Goal: Transaction & Acquisition: Download file/media

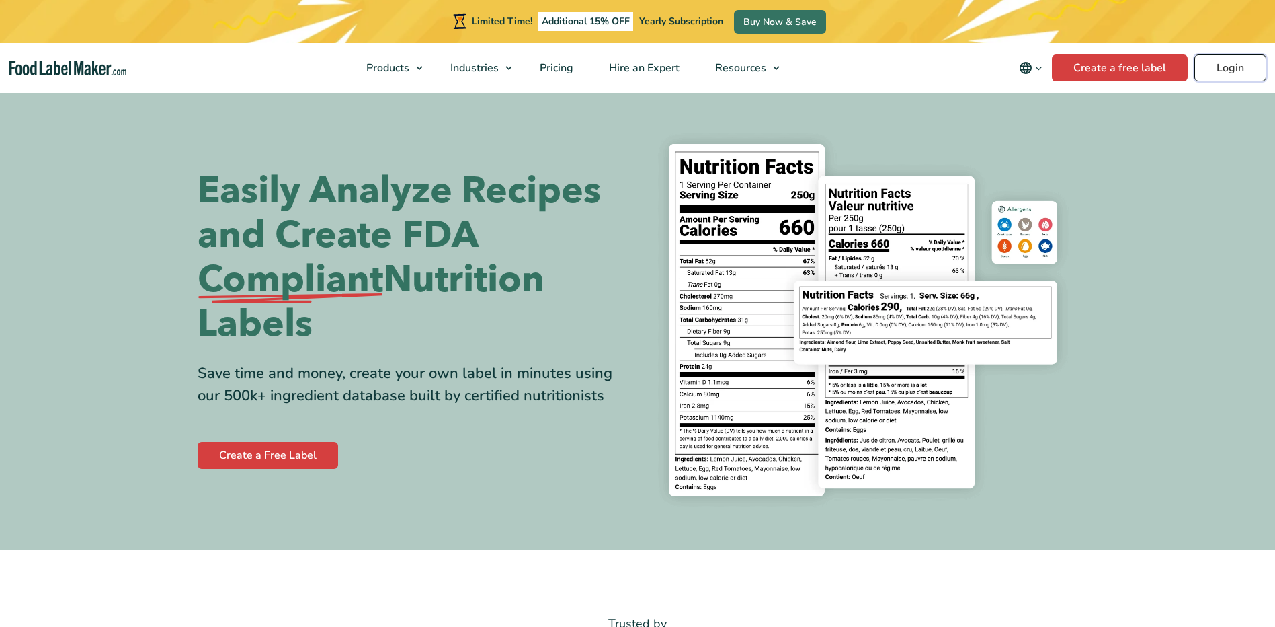
click at [1254, 65] on link "Login" at bounding box center [1231, 67] width 72 height 27
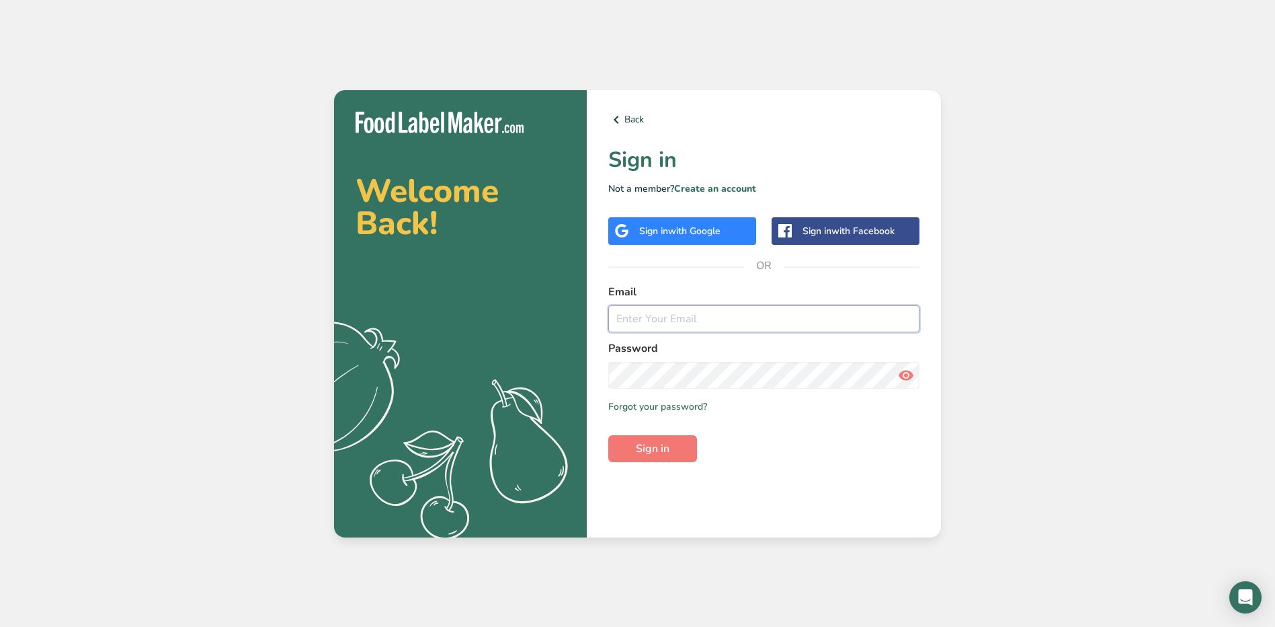
click at [693, 323] on input "email" at bounding box center [763, 318] width 311 height 27
type input "[EMAIL_ADDRESS][PERSON_NAME][DOMAIN_NAME]"
click at [608, 435] on button "Sign in" at bounding box center [652, 448] width 89 height 27
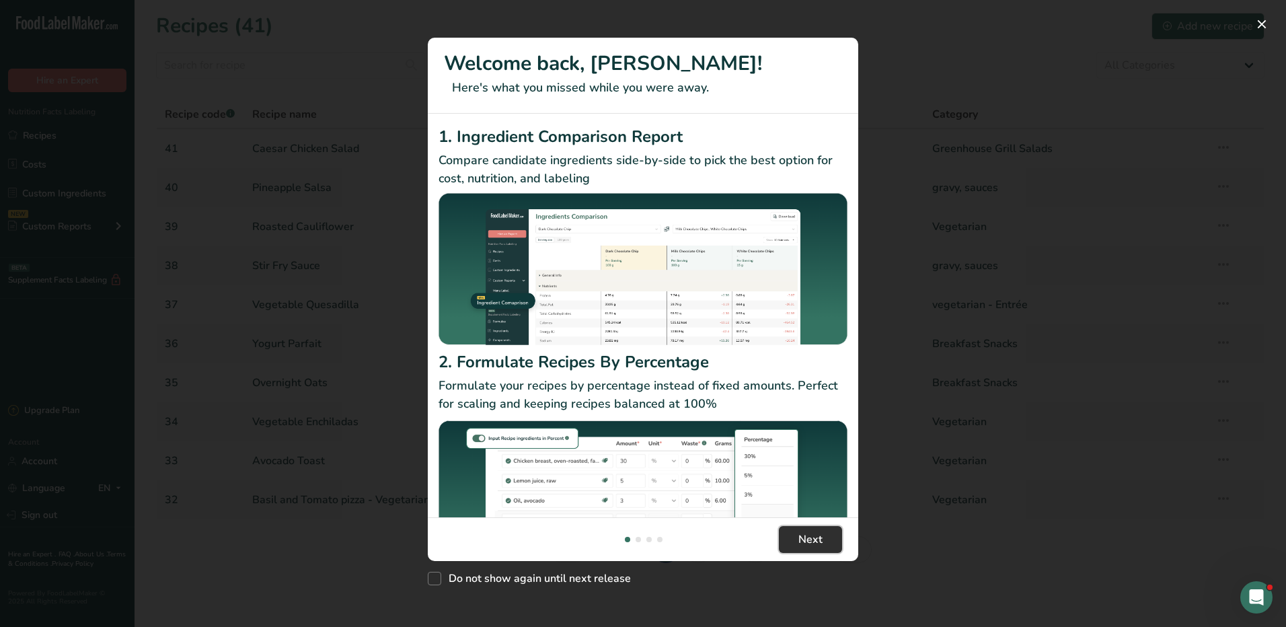
click at [808, 538] on span "Next" at bounding box center [810, 539] width 24 height 16
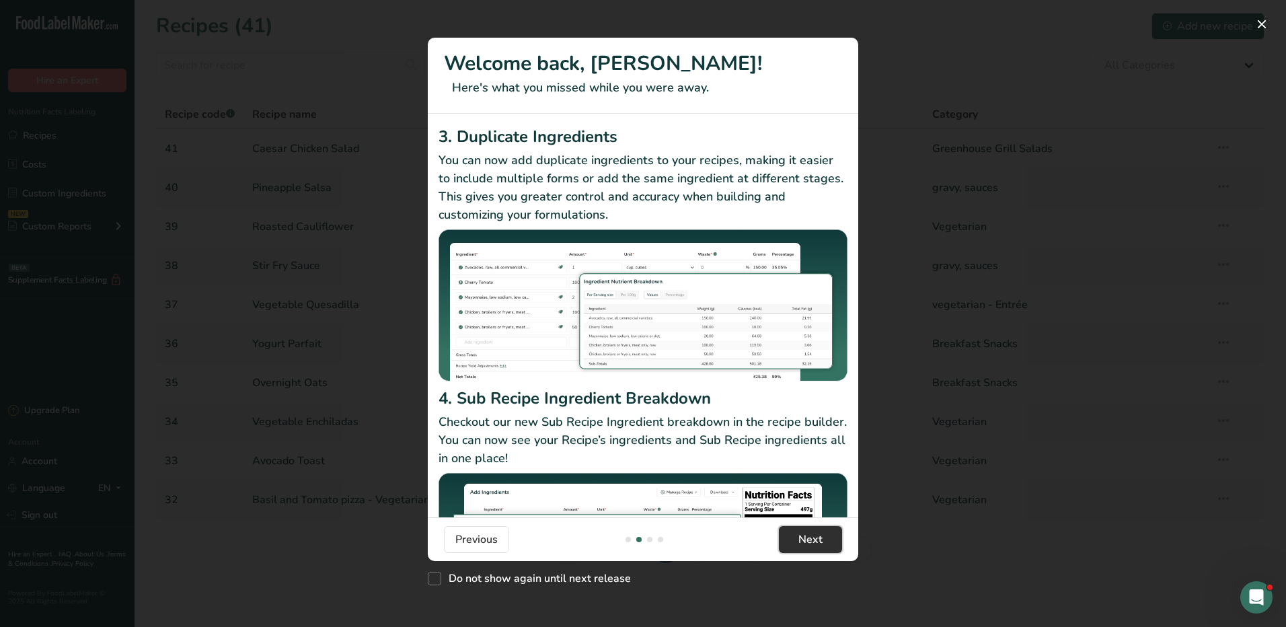
click at [808, 538] on span "Next" at bounding box center [810, 539] width 24 height 16
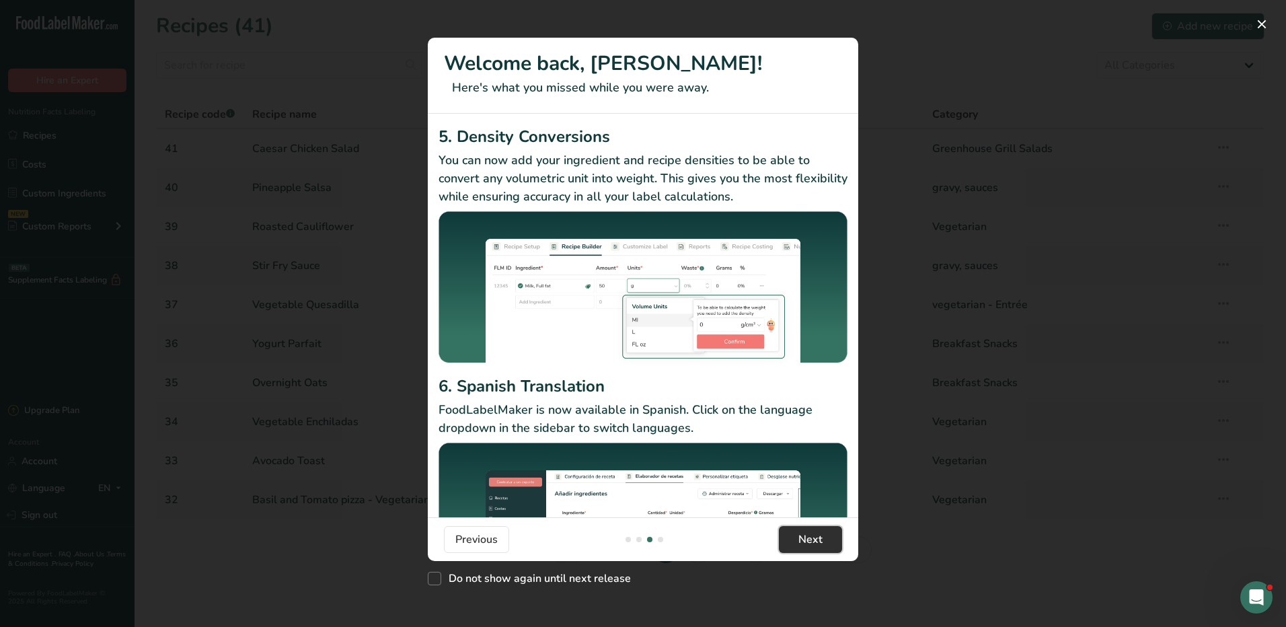
click at [808, 538] on span "Next" at bounding box center [810, 539] width 24 height 16
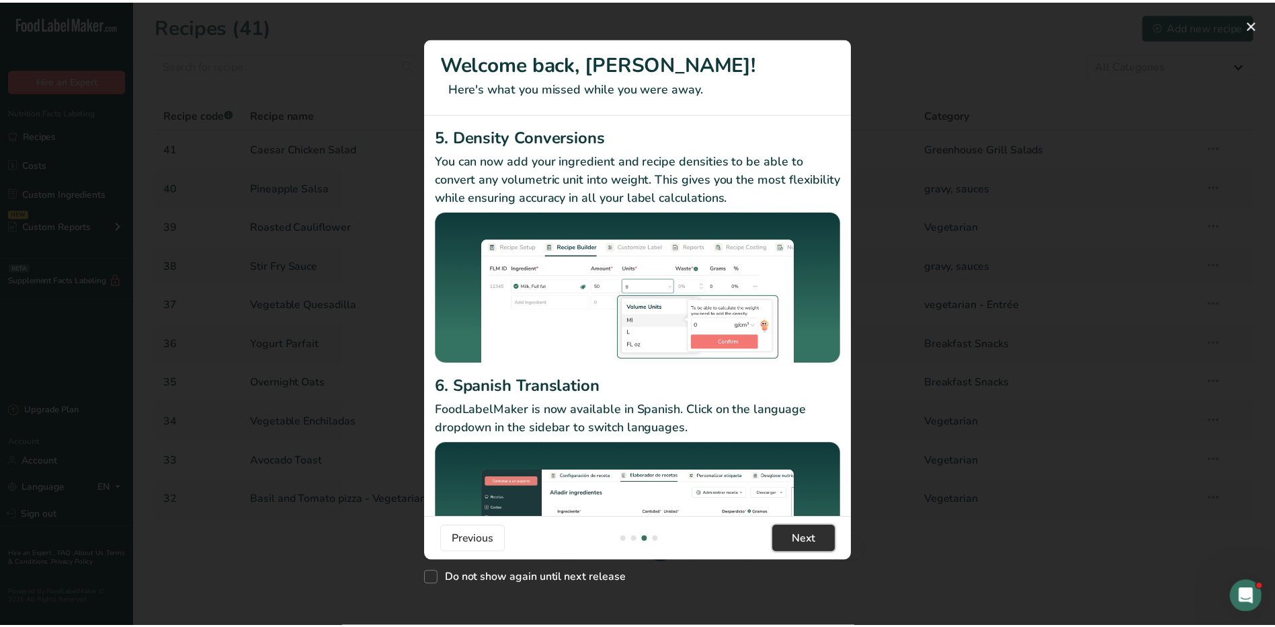
scroll to position [0, 1291]
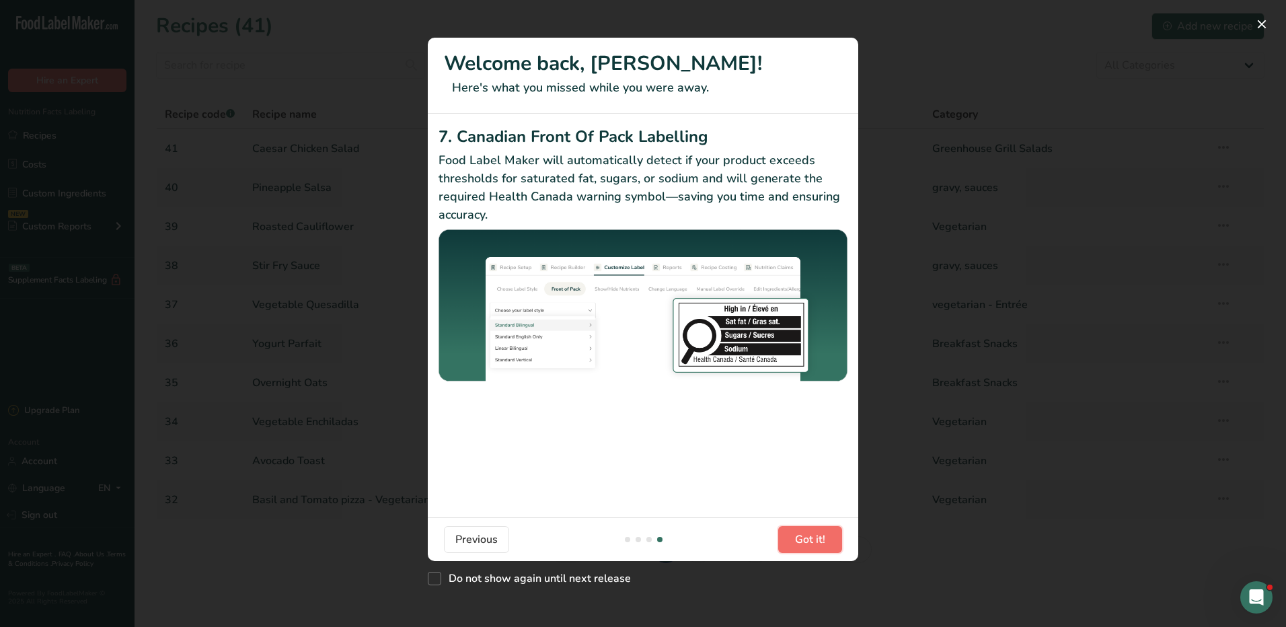
click at [808, 538] on span "Got it!" at bounding box center [810, 539] width 30 height 16
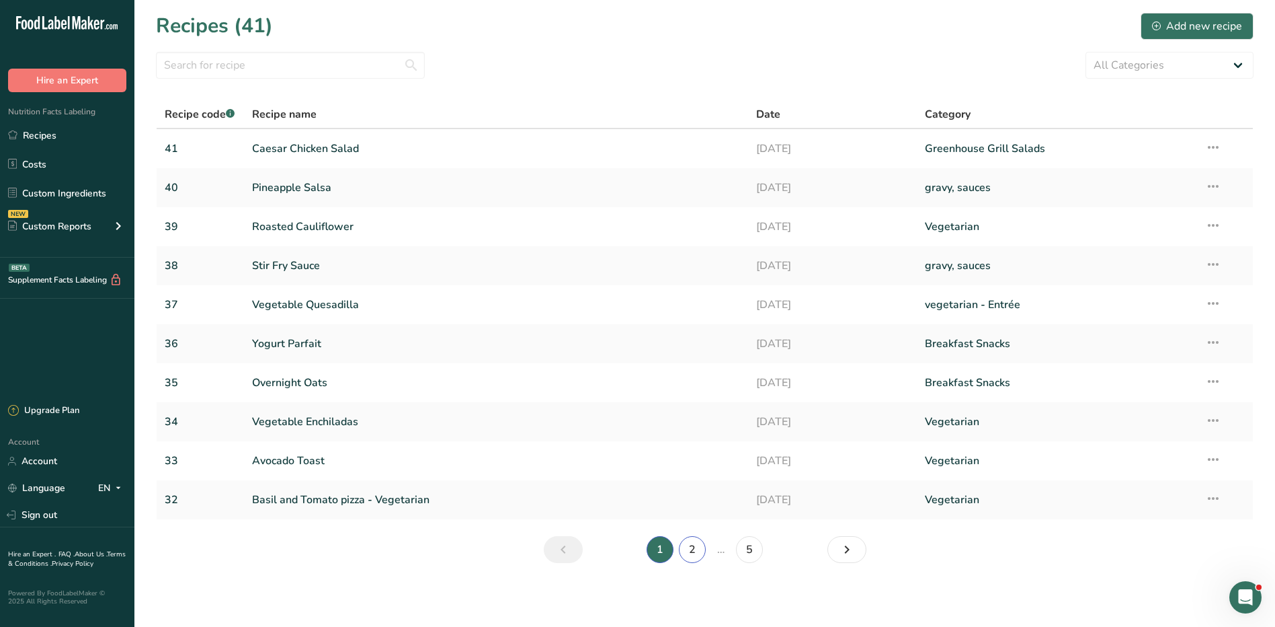
click at [702, 549] on link "2" at bounding box center [692, 549] width 27 height 27
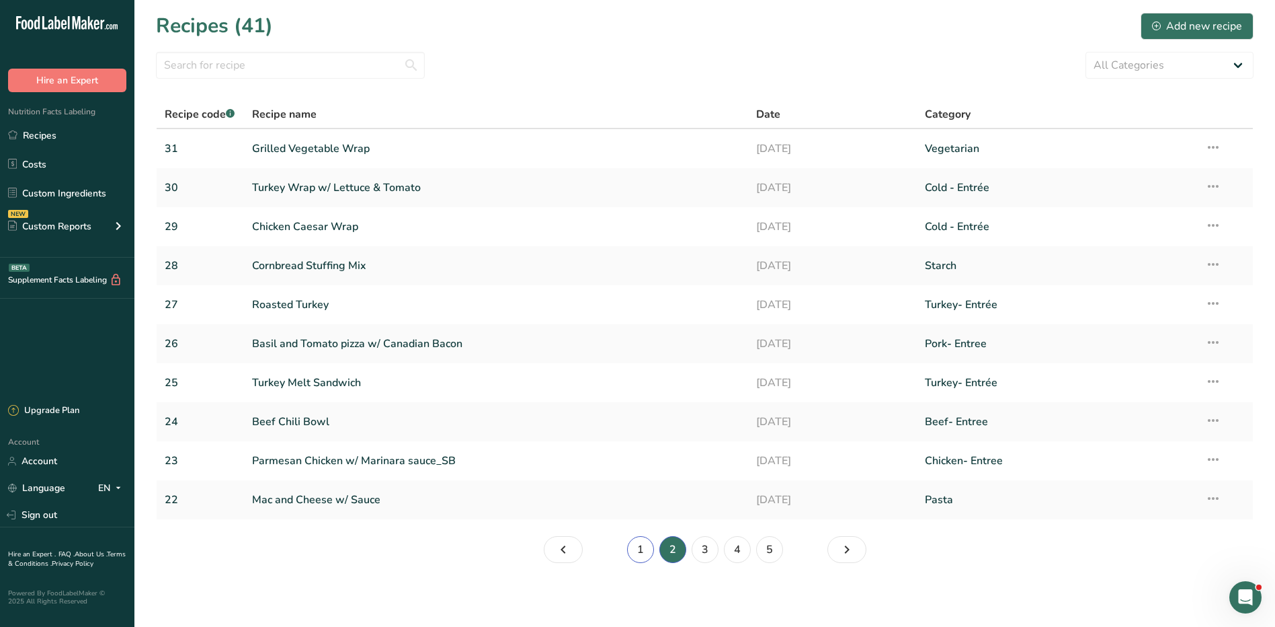
click at [639, 551] on link "1" at bounding box center [640, 549] width 27 height 27
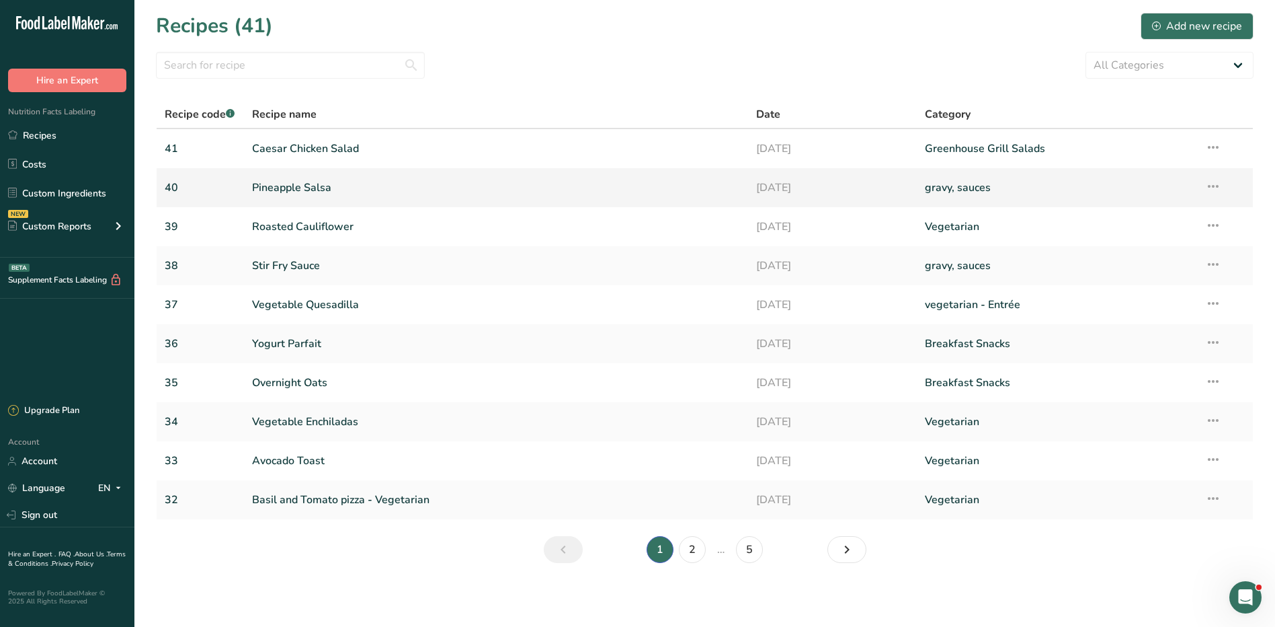
click at [280, 187] on link "Pineapple Salsa" at bounding box center [496, 187] width 489 height 28
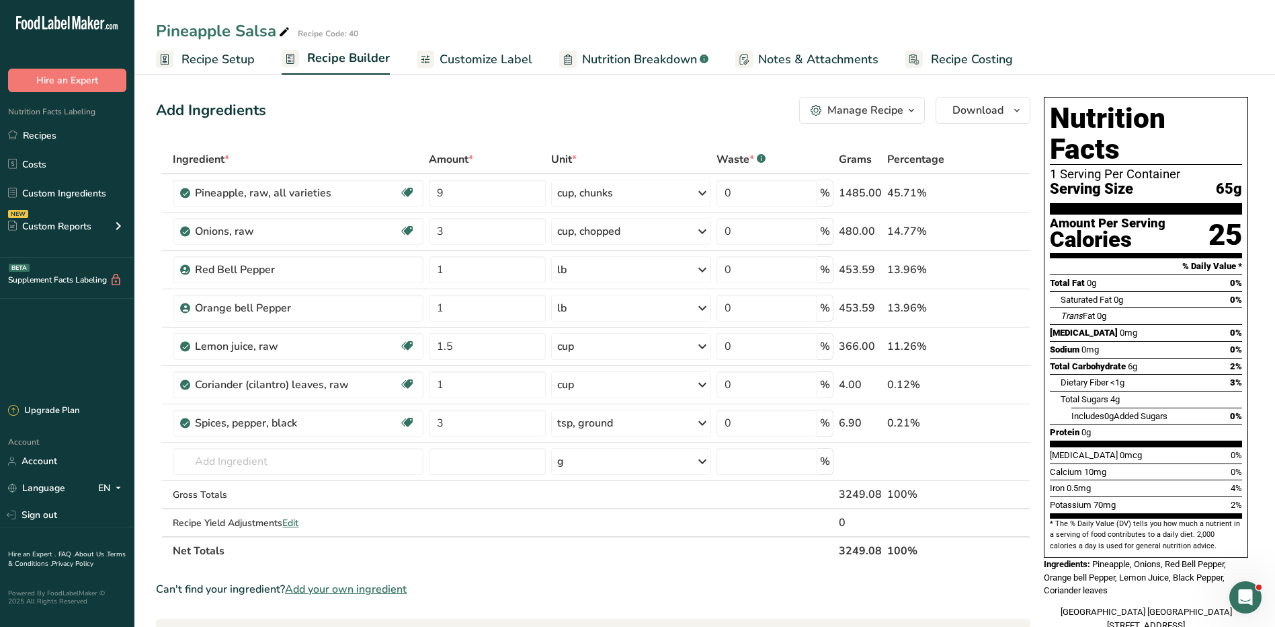
click at [888, 114] on div "Manage Recipe" at bounding box center [866, 110] width 76 height 16
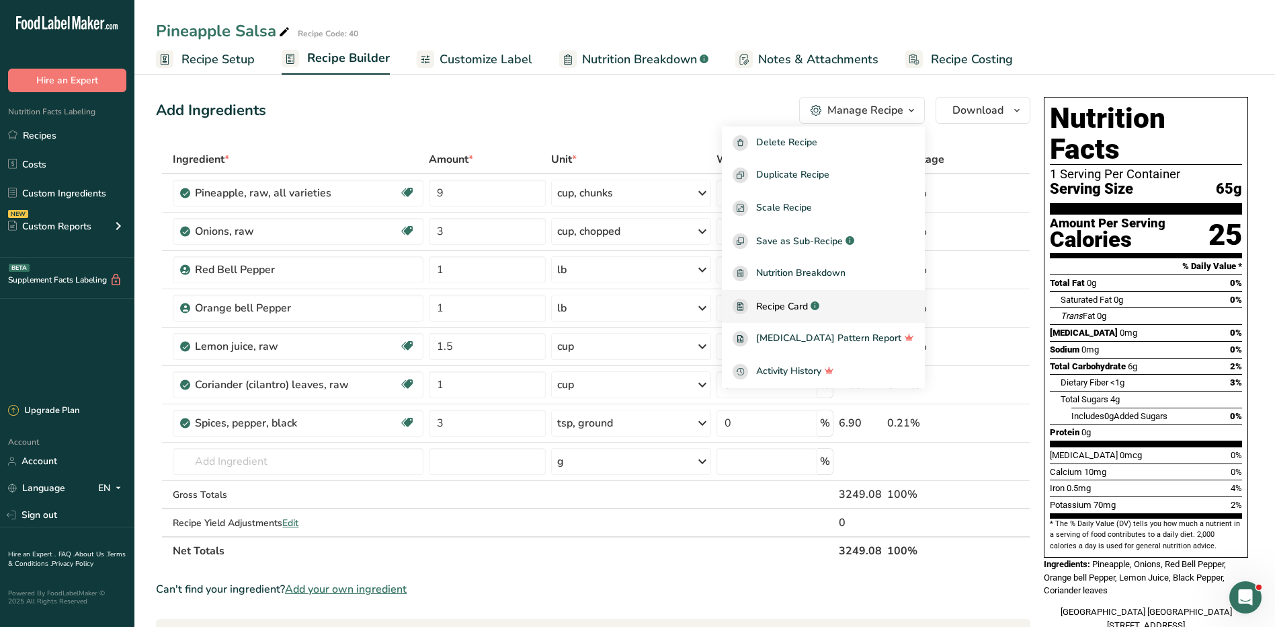
click at [807, 307] on span "Recipe Card" at bounding box center [782, 306] width 52 height 14
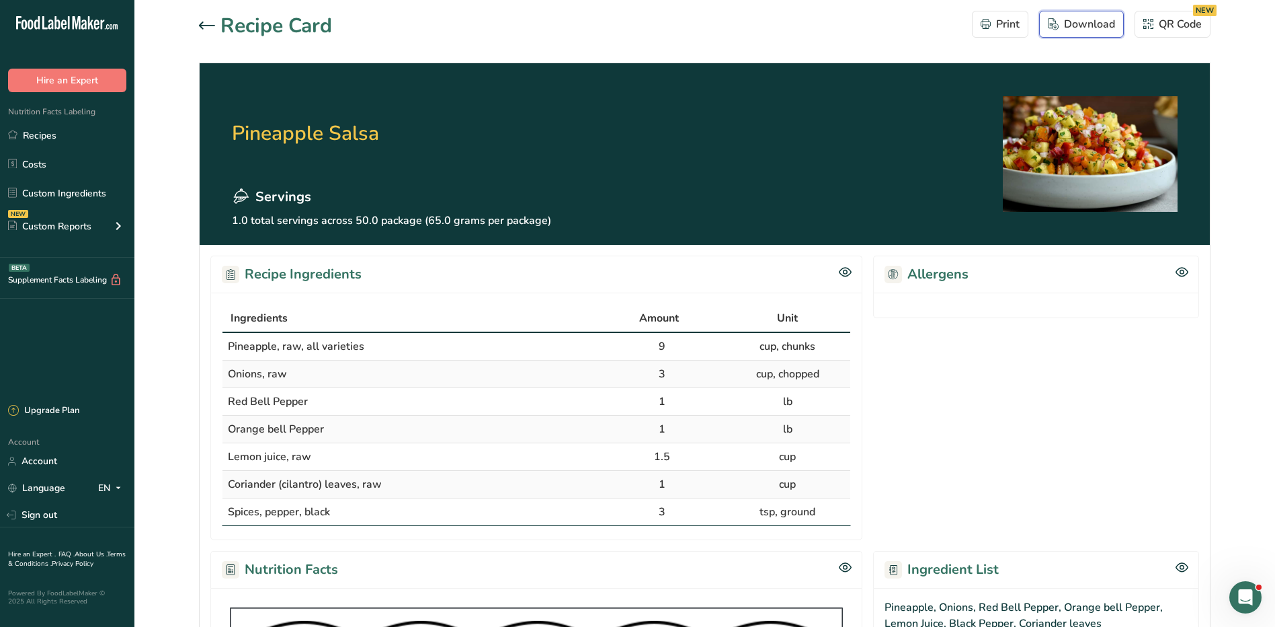
click at [1073, 22] on div "Download" at bounding box center [1081, 24] width 67 height 16
click at [1071, 29] on div "Download" at bounding box center [1081, 24] width 67 height 16
click at [65, 128] on link "Recipes" at bounding box center [67, 135] width 134 height 26
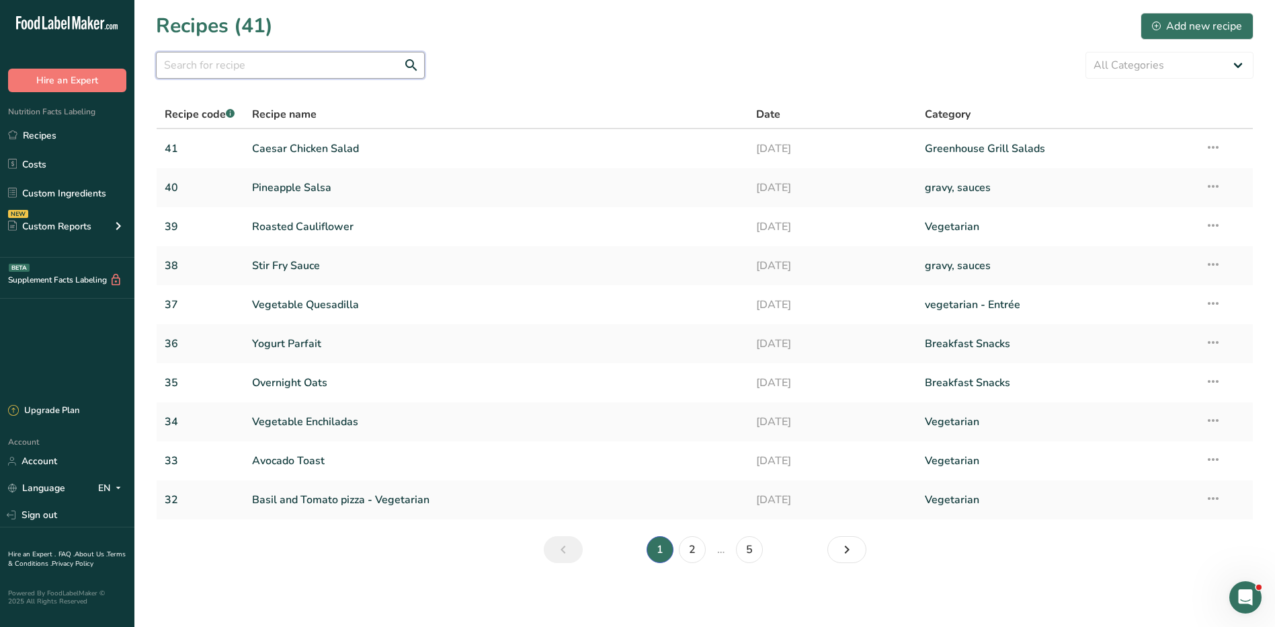
click at [315, 64] on input "text" at bounding box center [290, 65] width 269 height 27
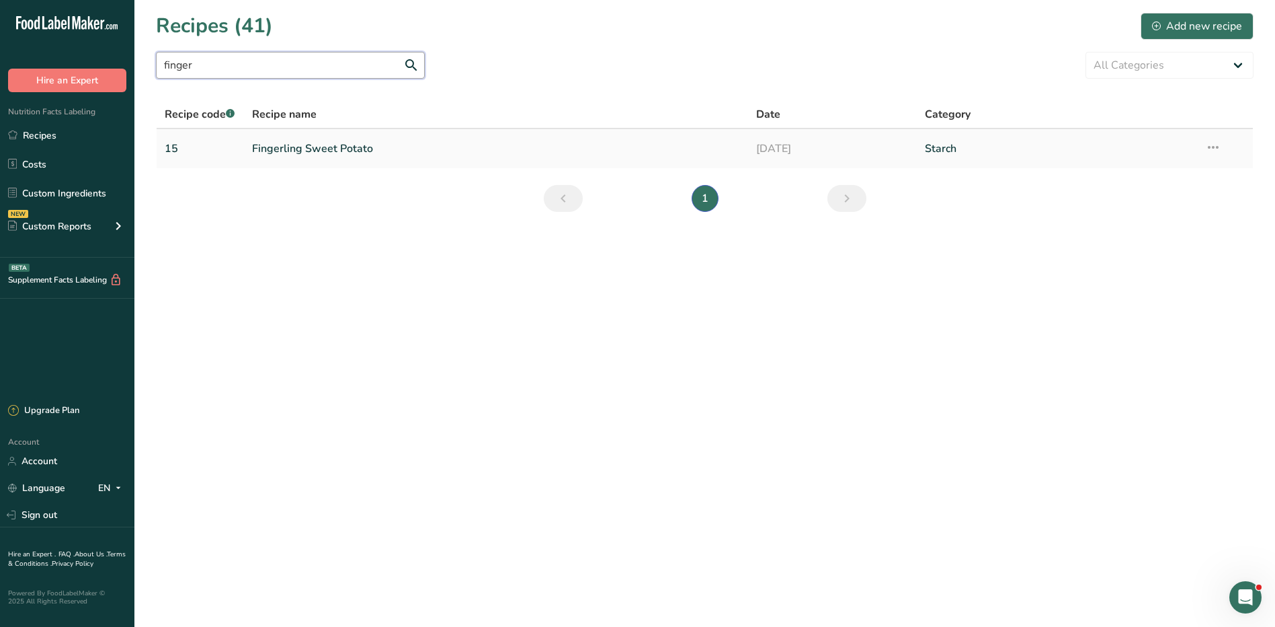
type input "finger"
click at [319, 145] on link "Fingerling Sweet Potato" at bounding box center [496, 148] width 489 height 28
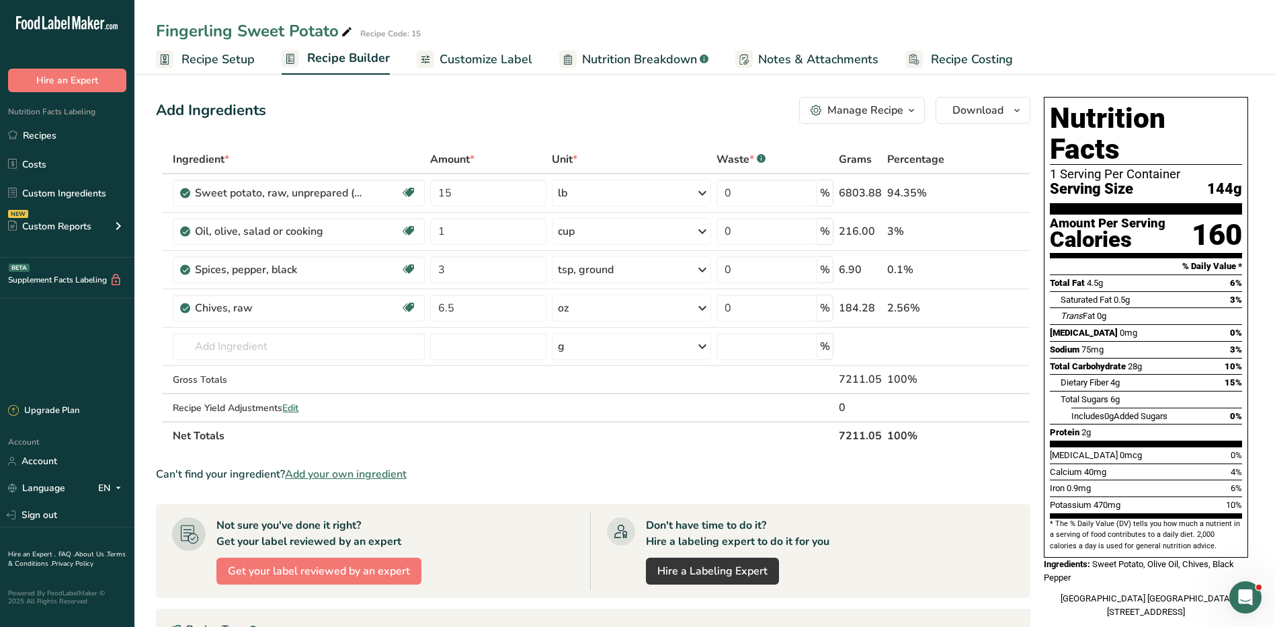
click at [863, 106] on div "Manage Recipe" at bounding box center [866, 110] width 76 height 16
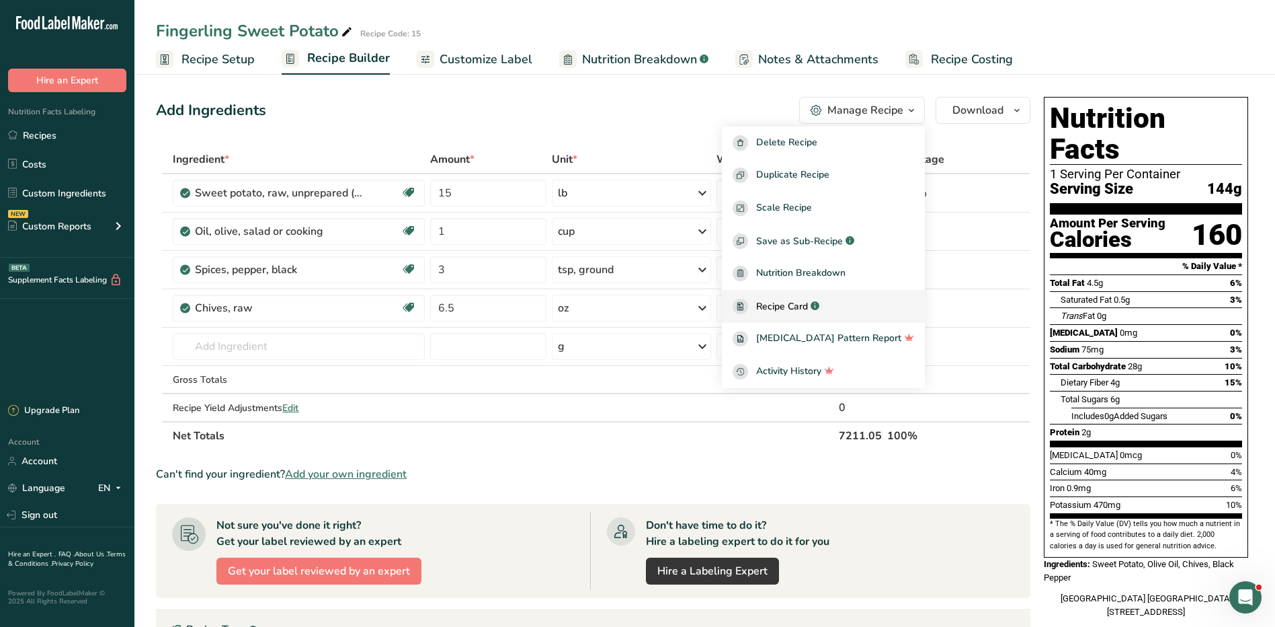
click at [808, 309] on span "Recipe Card" at bounding box center [782, 306] width 52 height 14
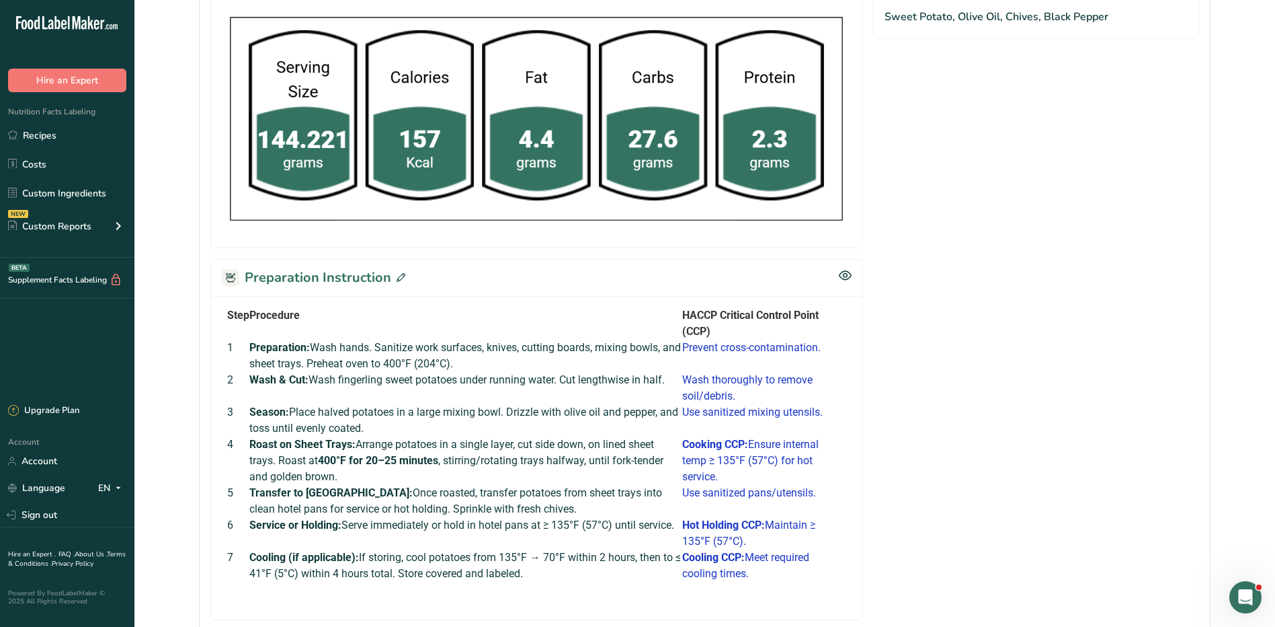
scroll to position [538, 0]
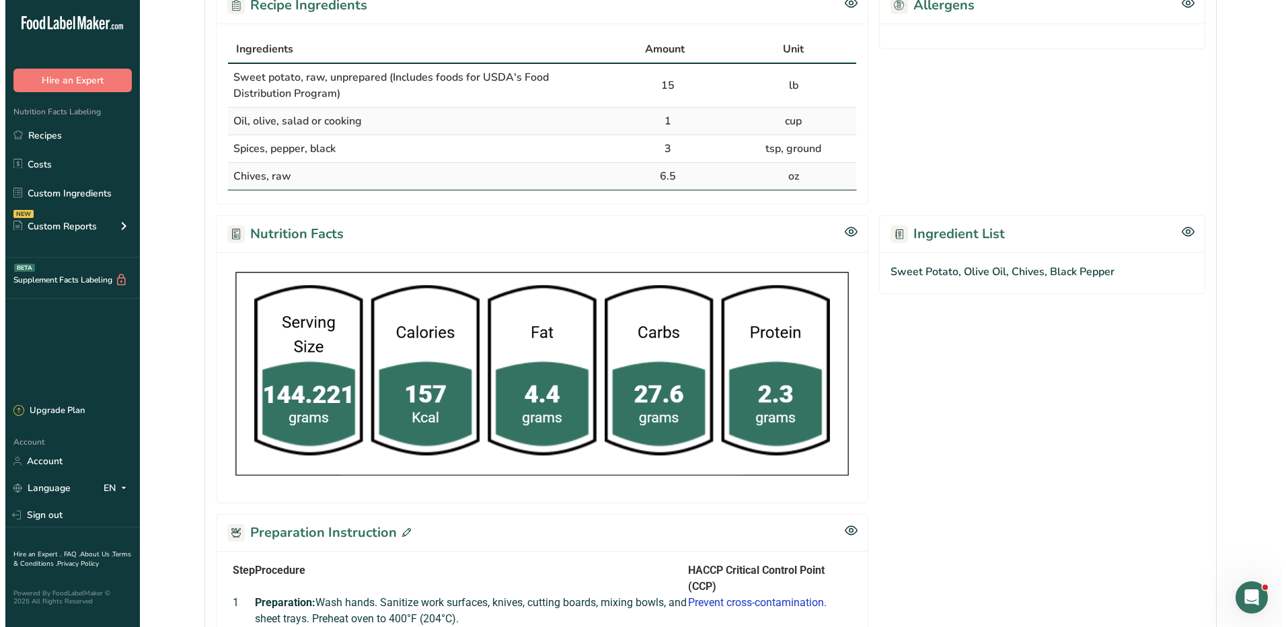
scroll to position [538, 0]
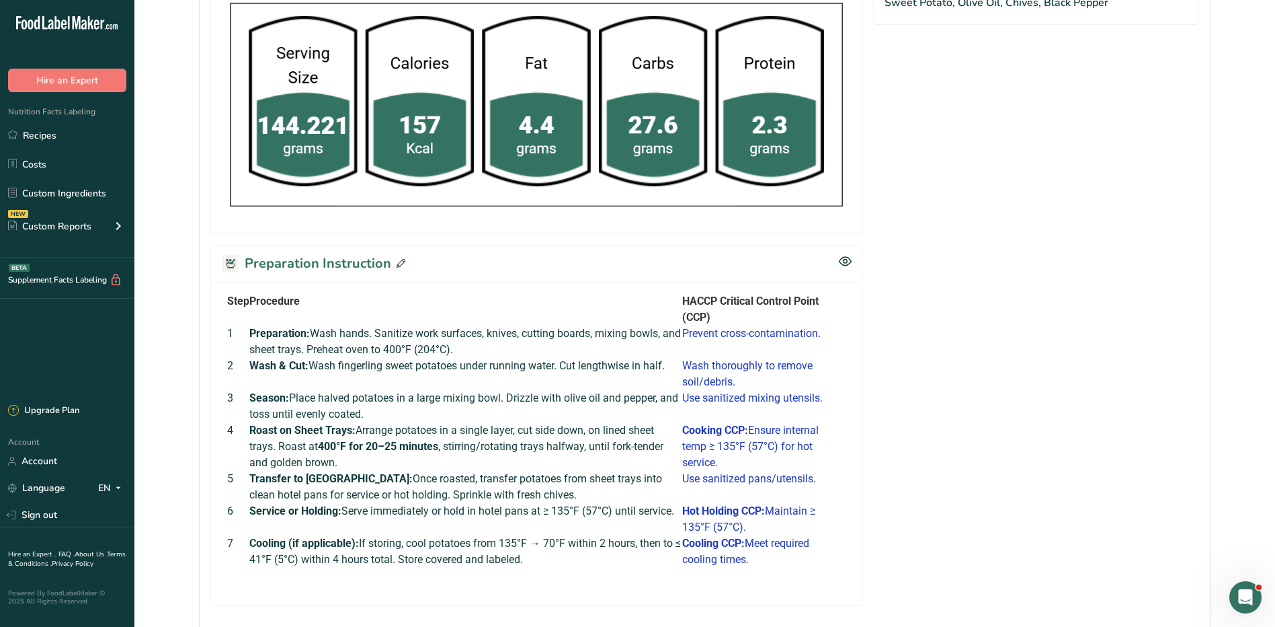
click at [397, 261] on icon at bounding box center [401, 263] width 9 height 9
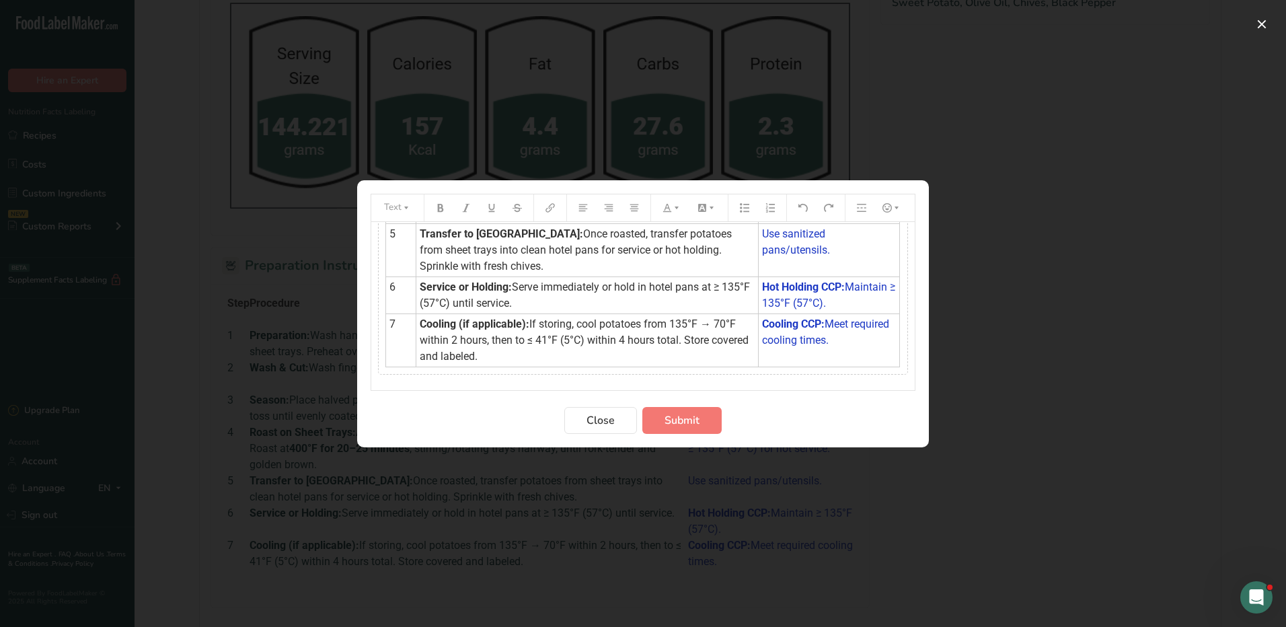
scroll to position [258, 0]
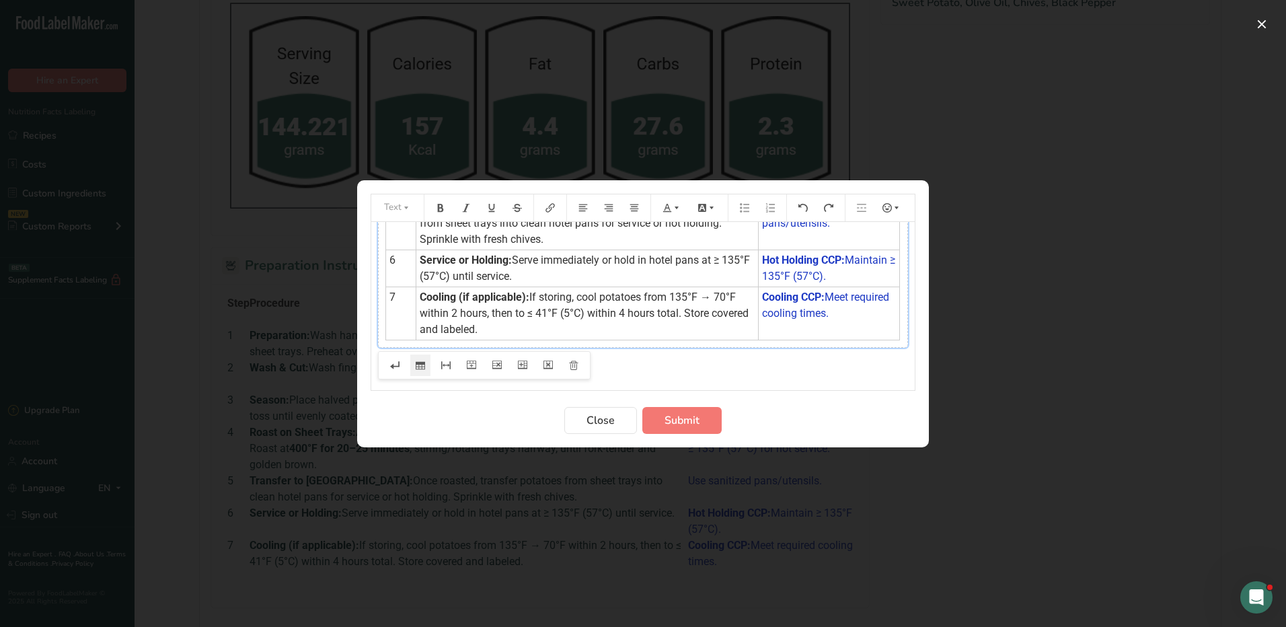
drag, startPoint x: 546, startPoint y: 305, endPoint x: 488, endPoint y: 319, distance: 59.4
click at [488, 319] on span "If storing, cool potatoes from 135°F → 70°F within 2 hours, then to ≤ 41°F (5°C…" at bounding box center [585, 312] width 331 height 45
click at [493, 365] on icon "Preparation instructions modal" at bounding box center [496, 364] width 9 height 8
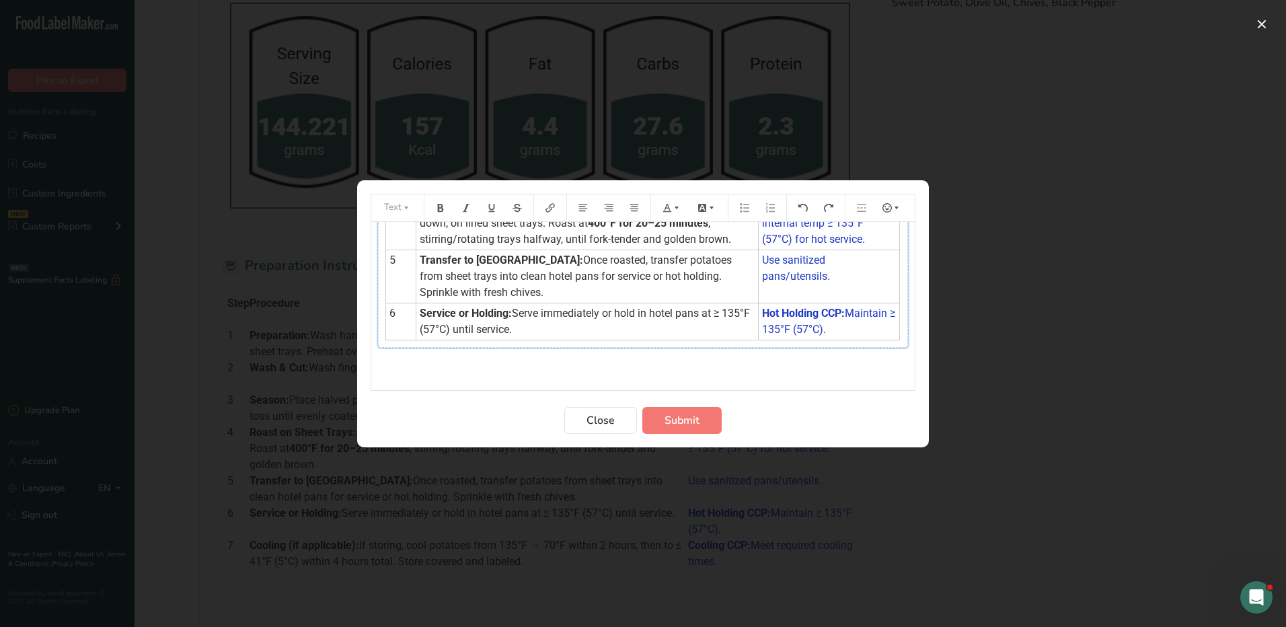
scroll to position [204, 0]
click at [701, 418] on button "Submit" at bounding box center [681, 420] width 79 height 27
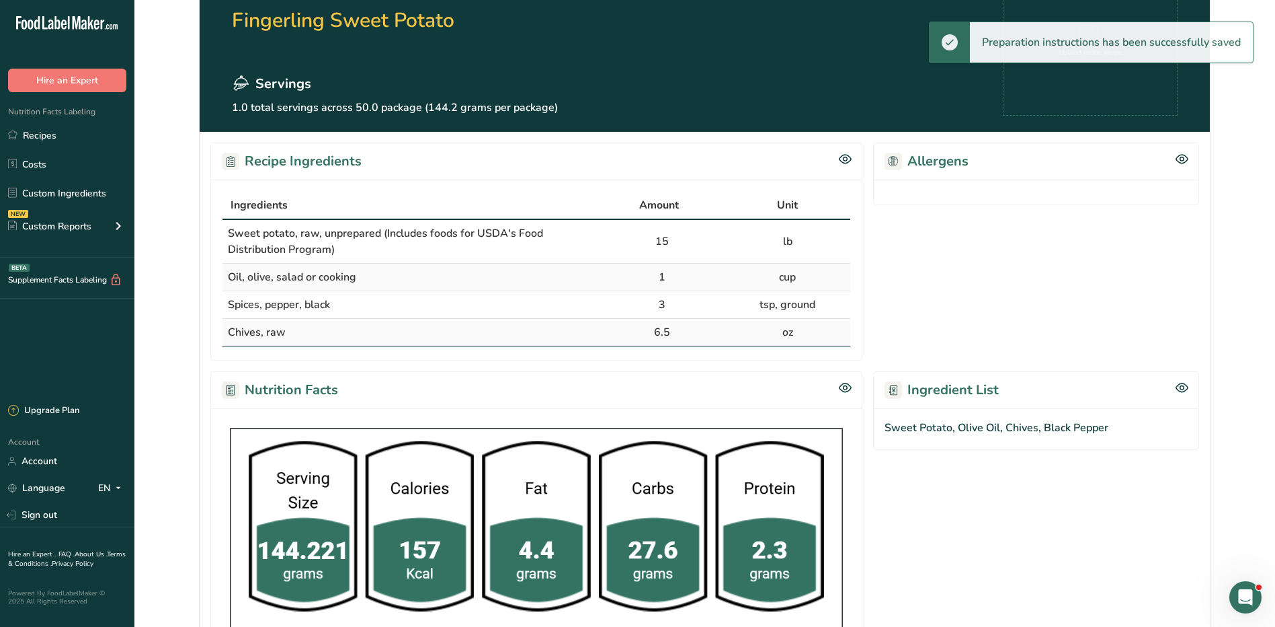
scroll to position [0, 0]
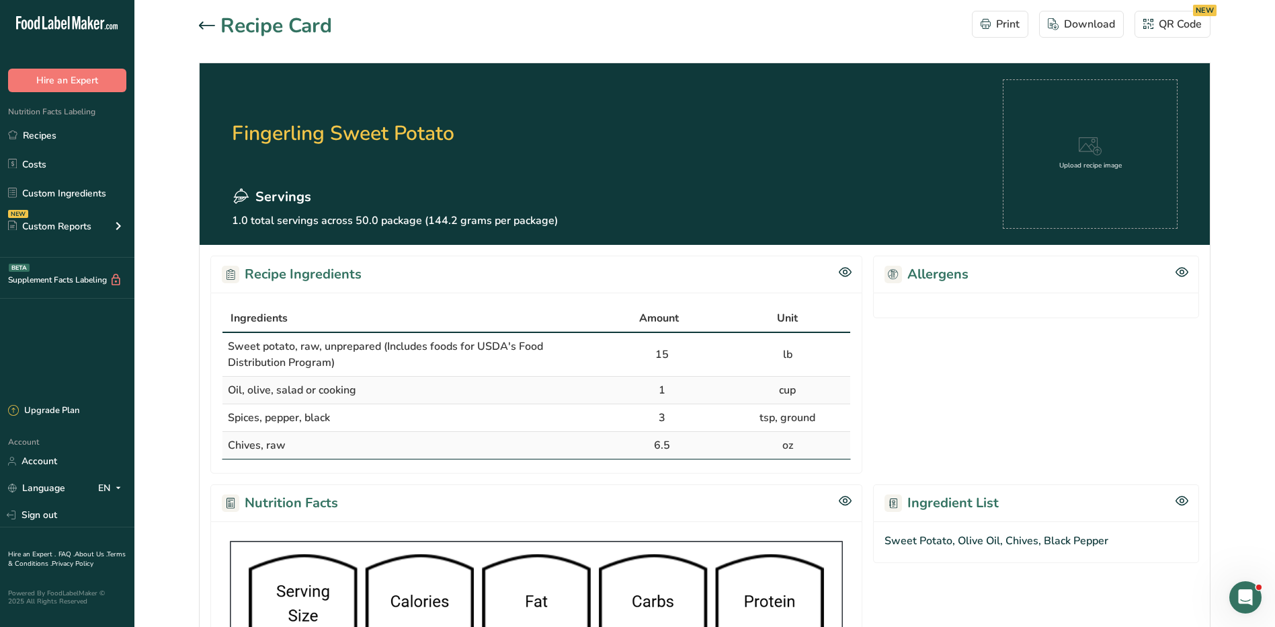
click at [1103, 143] on div "Upload recipe image" at bounding box center [1091, 154] width 63 height 34
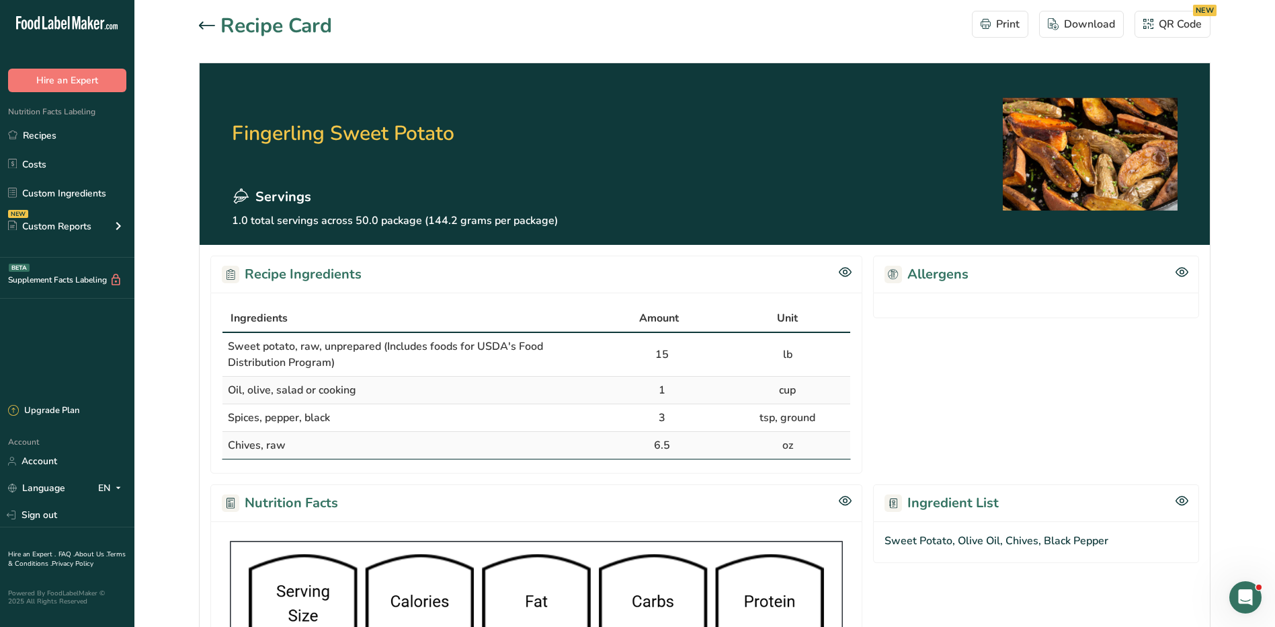
click at [1232, 281] on section "Recipe Card Print Download QR Code NEW Fingerling Sweet Potato Servings 1.0 tot…" at bounding box center [704, 607] width 1141 height 1215
click at [1093, 18] on div "Download" at bounding box center [1081, 24] width 67 height 16
click at [1083, 22] on div "Download" at bounding box center [1081, 24] width 67 height 16
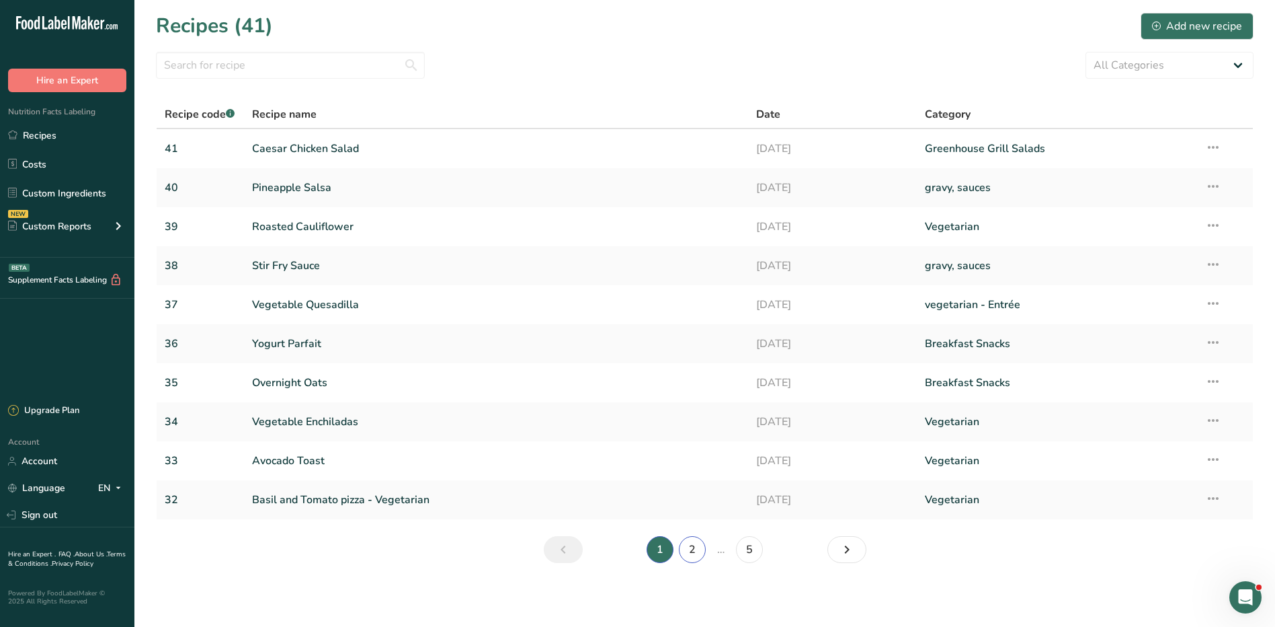
click at [690, 544] on link "2" at bounding box center [692, 549] width 27 height 27
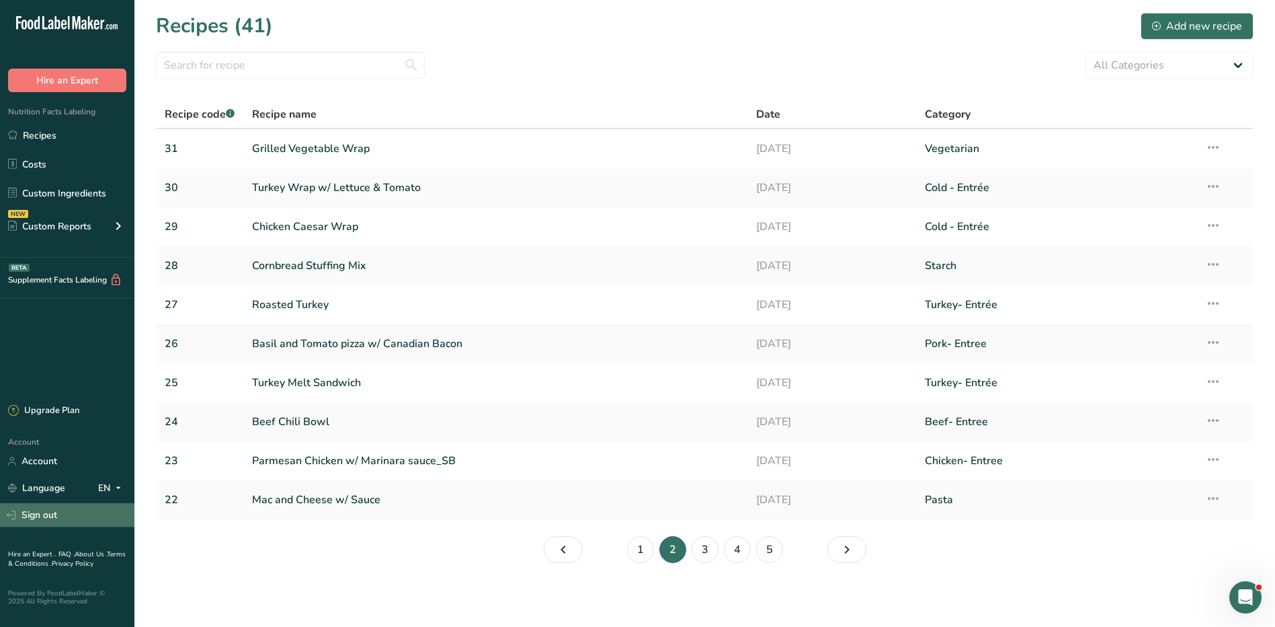
click at [35, 514] on link "Sign out" at bounding box center [67, 515] width 134 height 24
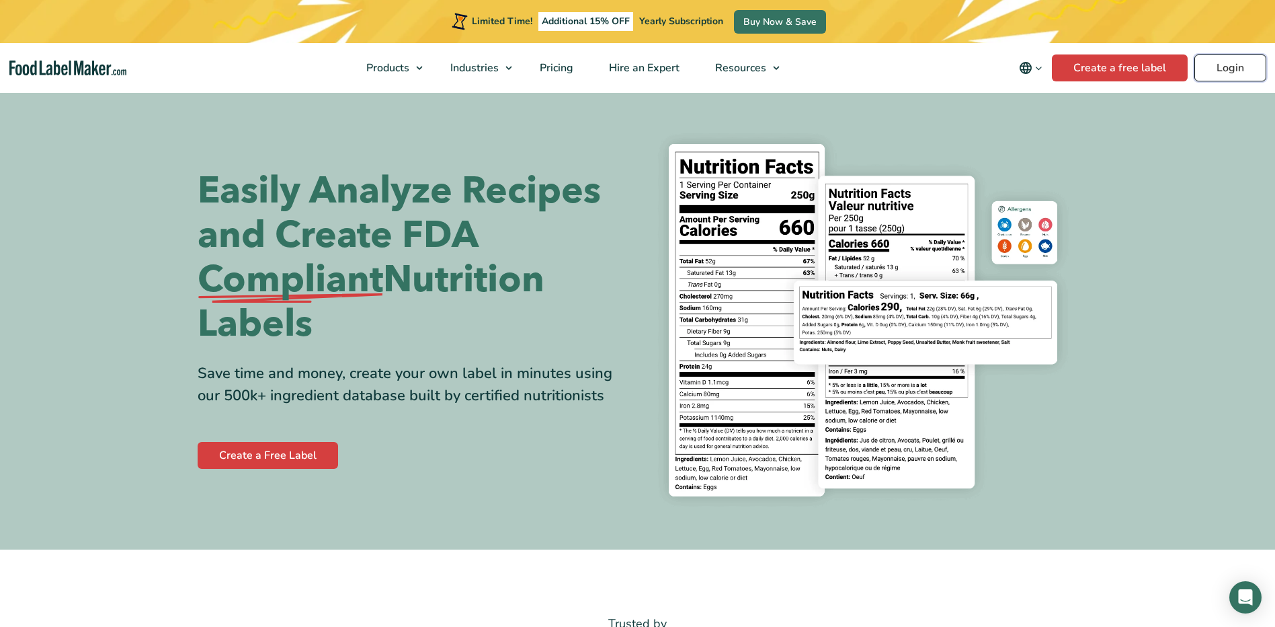
click at [1226, 70] on link "Login" at bounding box center [1231, 67] width 72 height 27
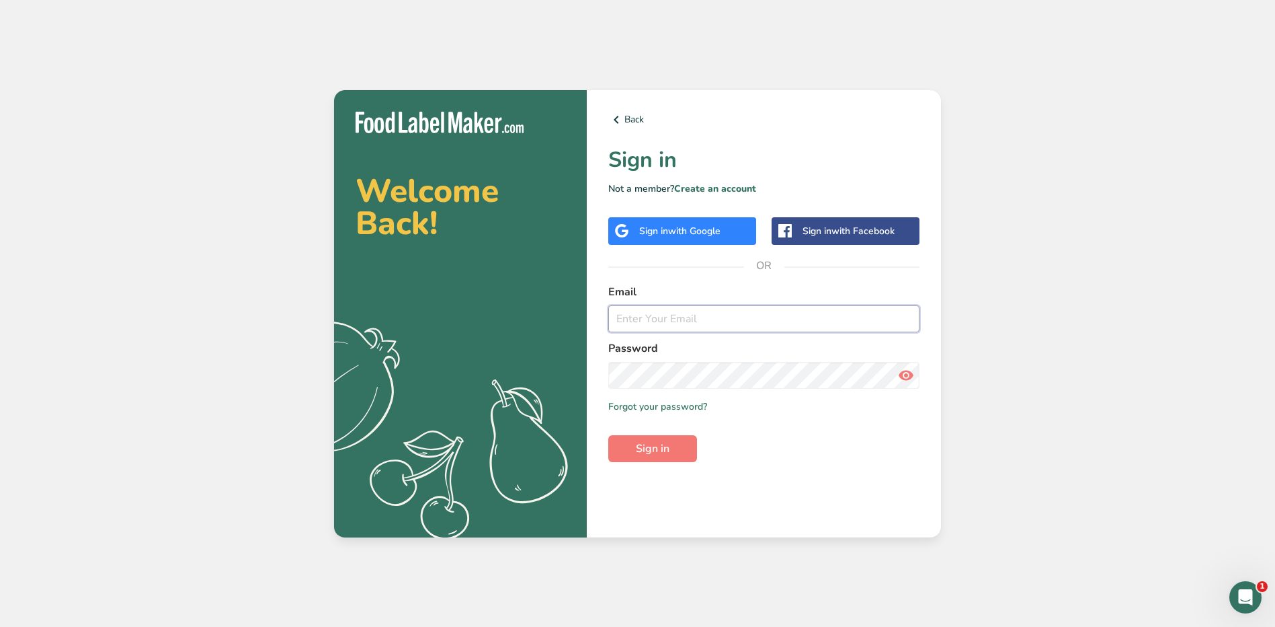
click at [649, 305] on input "email" at bounding box center [763, 318] width 311 height 27
type input "[EMAIL_ADDRESS][PERSON_NAME][DOMAIN_NAME]"
click at [608, 435] on button "Sign in" at bounding box center [652, 448] width 89 height 27
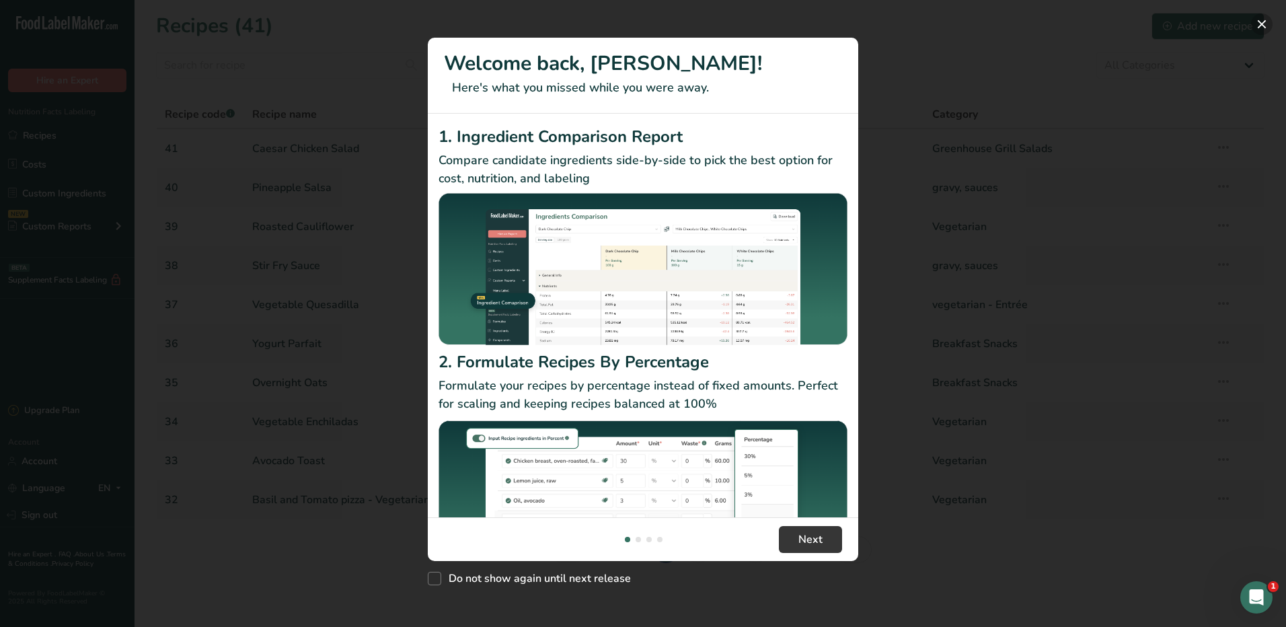
click at [1257, 24] on button "New Features" at bounding box center [1262, 24] width 22 height 22
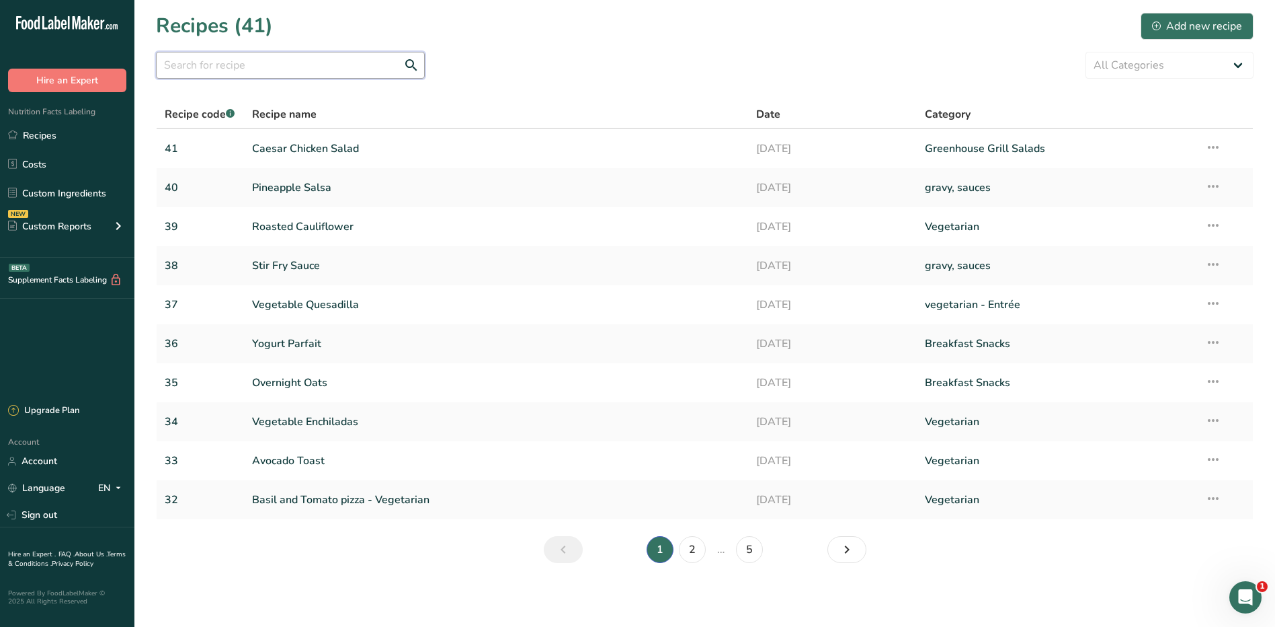
click at [321, 73] on input "text" at bounding box center [290, 65] width 269 height 27
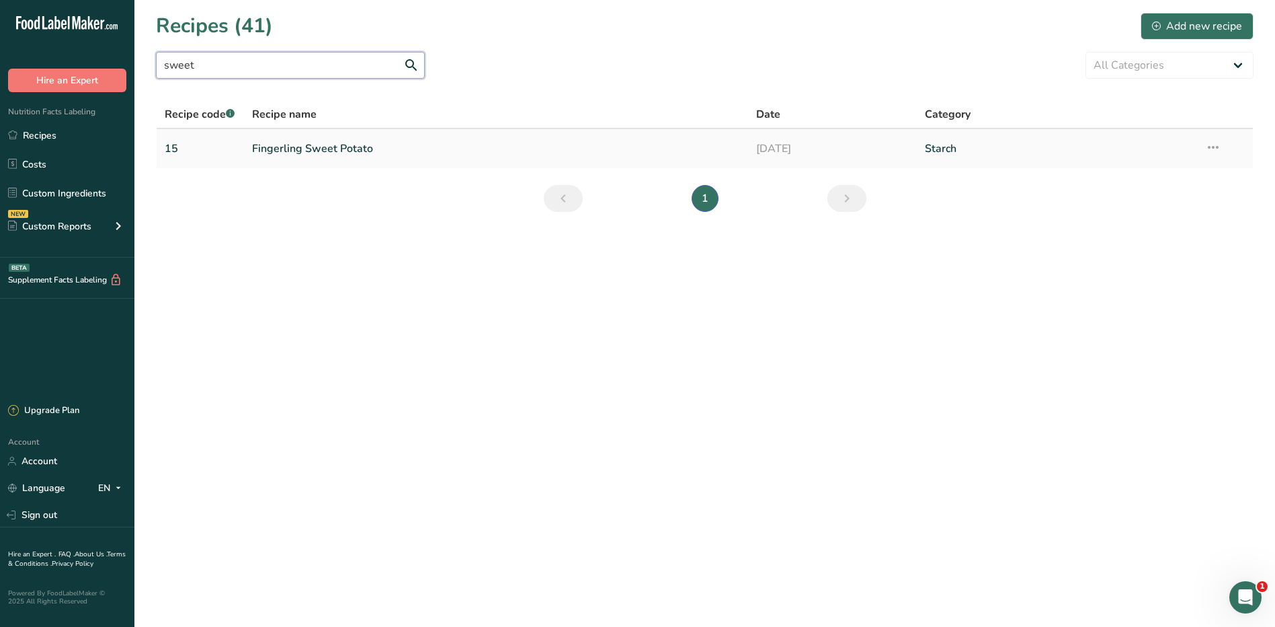
type input "sweet"
click at [344, 147] on link "Fingerling Sweet Potato" at bounding box center [496, 148] width 489 height 28
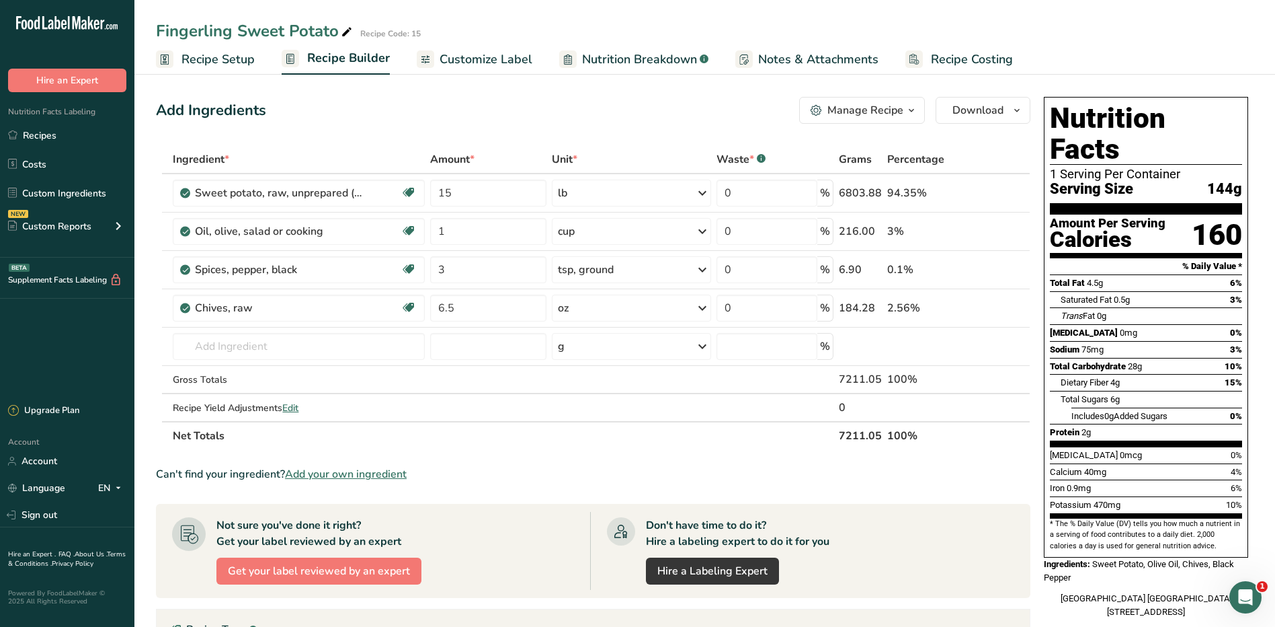
click at [892, 106] on div "Manage Recipe" at bounding box center [866, 110] width 76 height 16
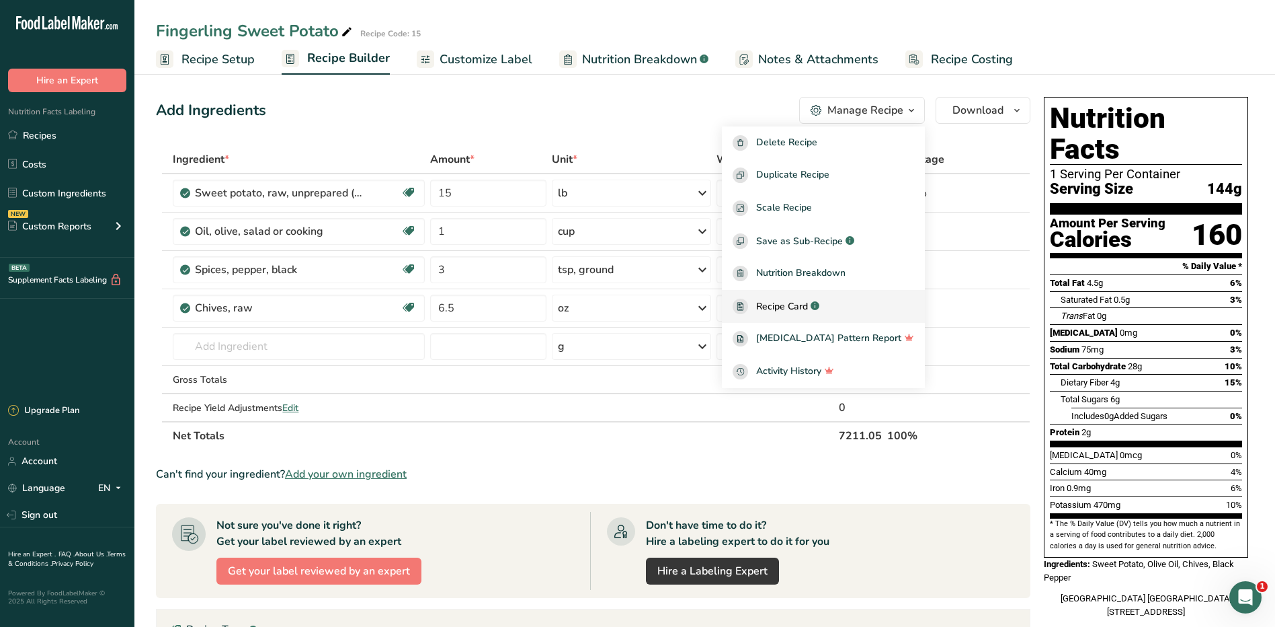
click at [808, 305] on span "Recipe Card" at bounding box center [782, 306] width 52 height 14
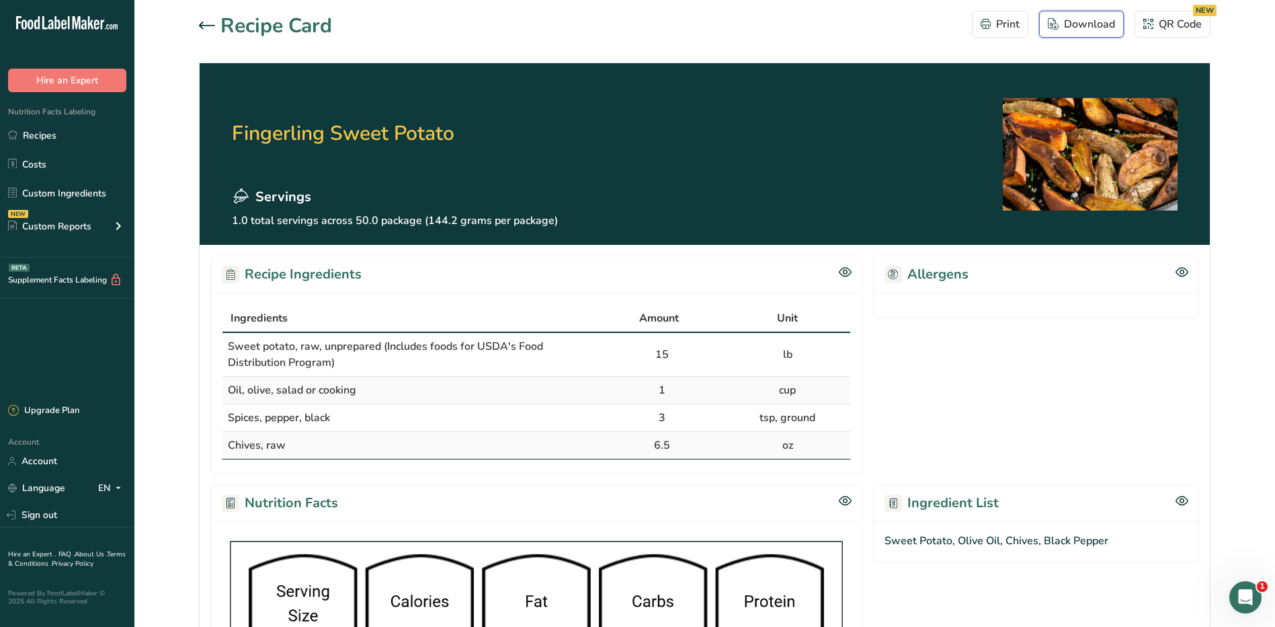
click at [1075, 18] on div "Download" at bounding box center [1081, 24] width 67 height 16
click at [46, 133] on link "Recipes" at bounding box center [67, 135] width 134 height 26
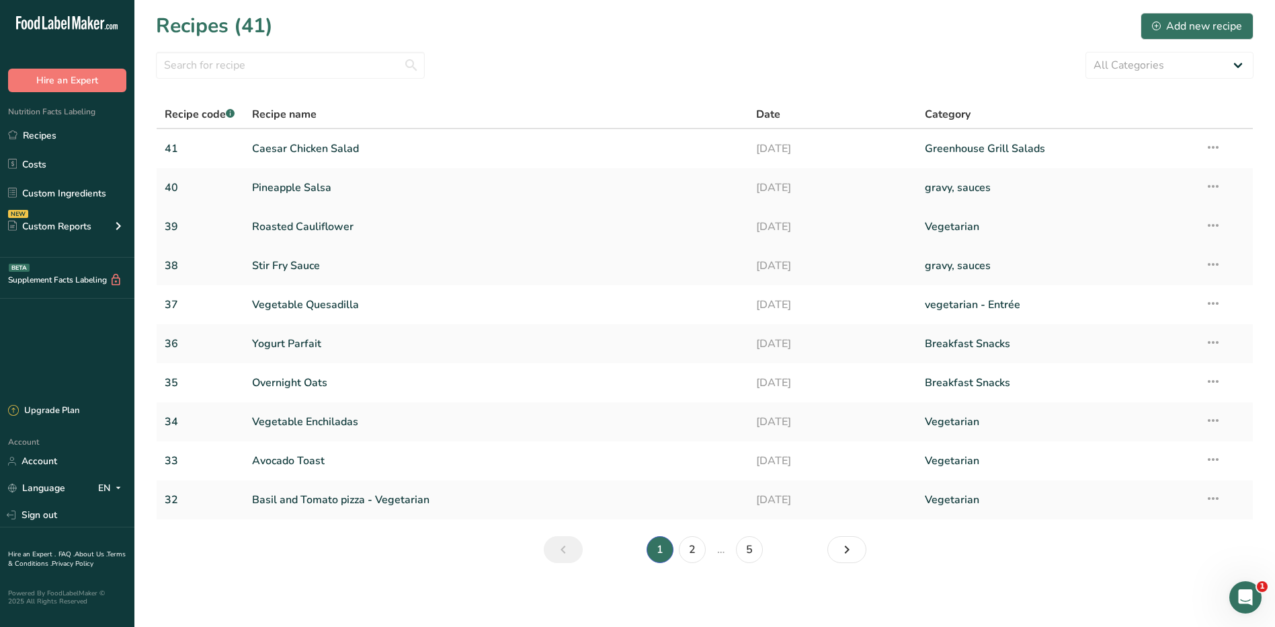
click at [282, 225] on link "Roasted Cauliflower" at bounding box center [496, 226] width 489 height 28
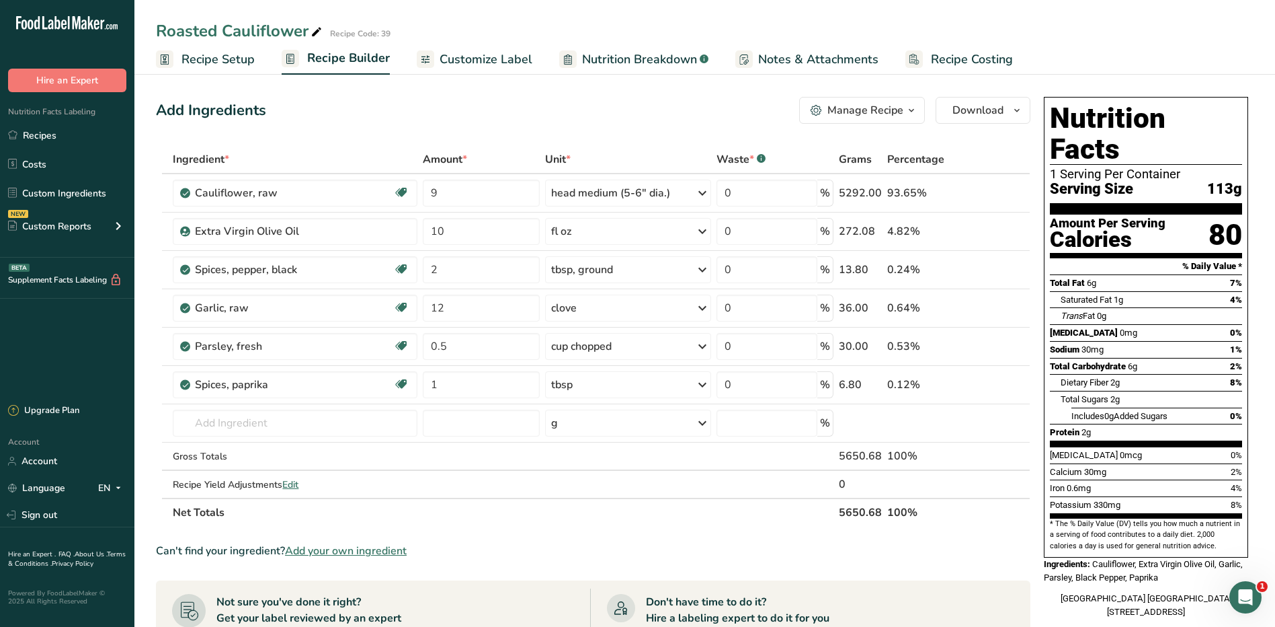
click at [913, 108] on icon "button" at bounding box center [911, 110] width 11 height 17
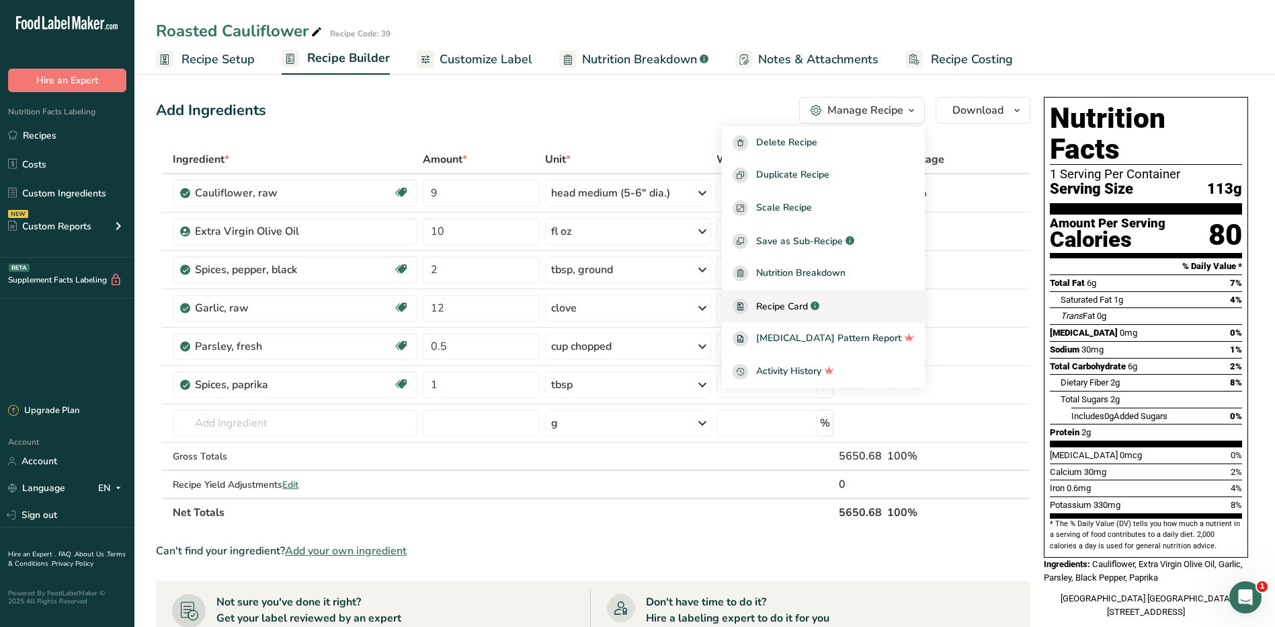
click at [808, 304] on span "Recipe Card" at bounding box center [782, 306] width 52 height 14
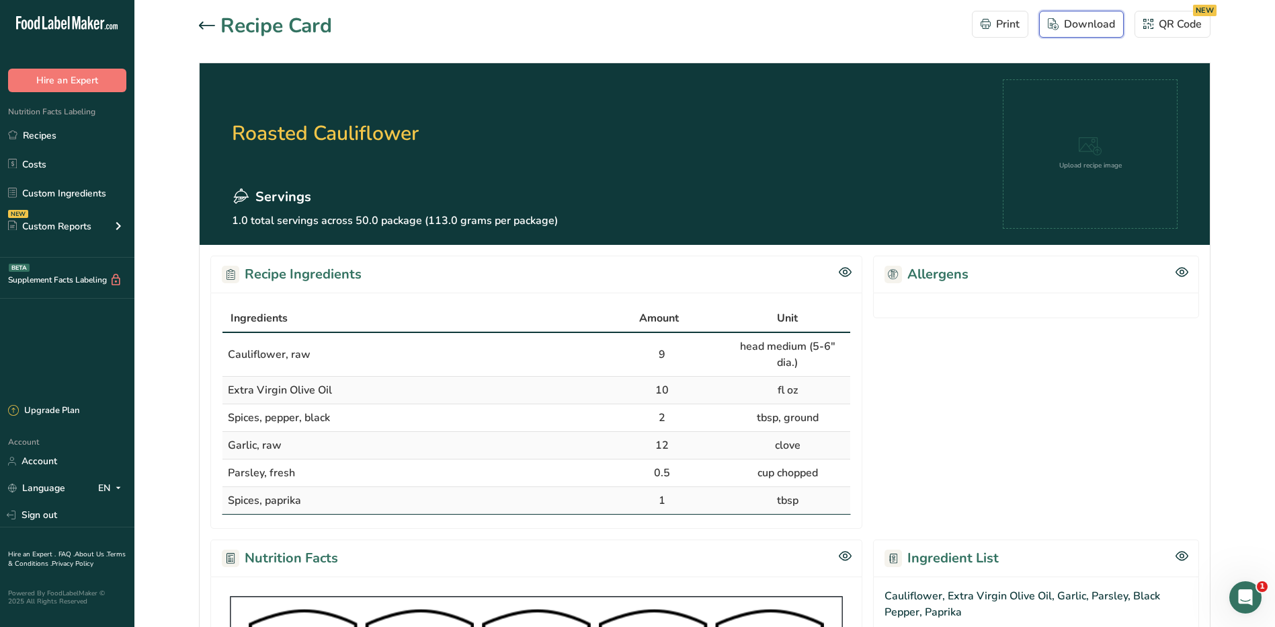
click at [1082, 24] on div "Download" at bounding box center [1081, 24] width 67 height 16
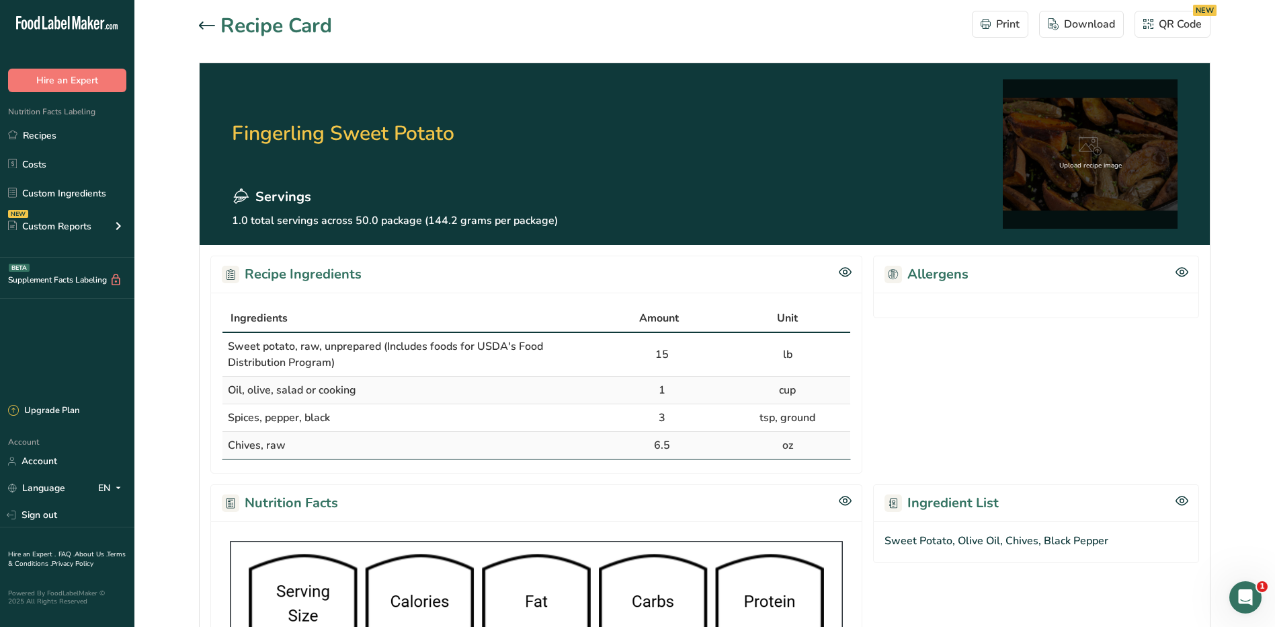
click at [1099, 130] on div "Upload recipe image" at bounding box center [1090, 153] width 175 height 149
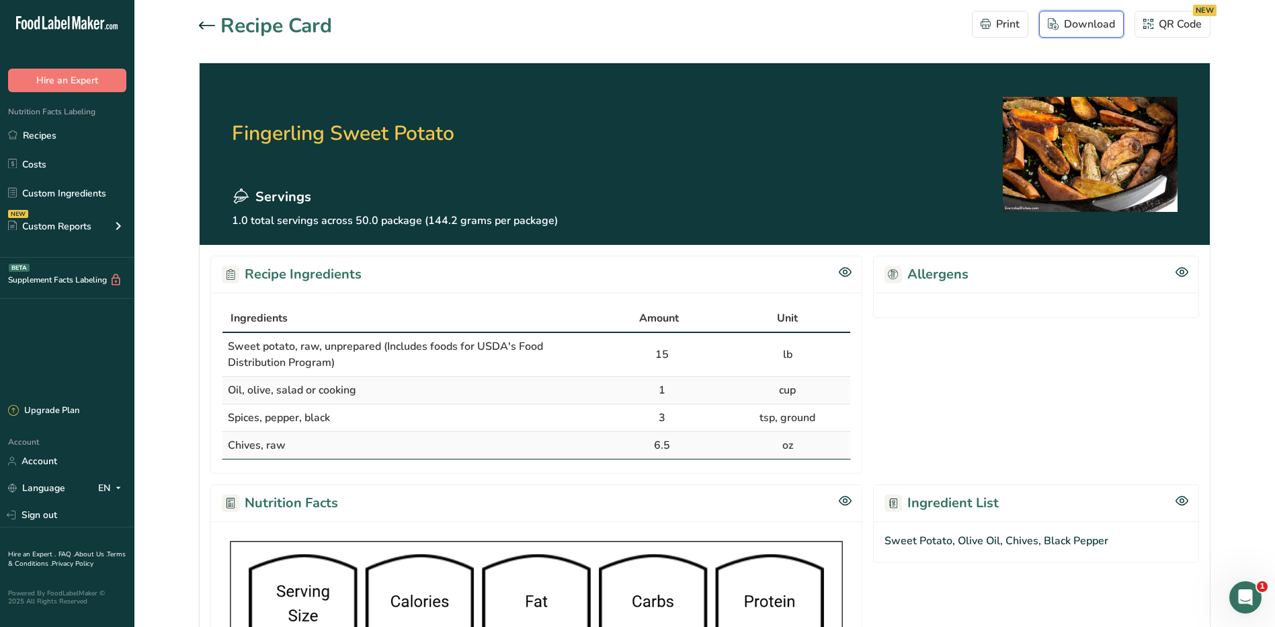
click at [1074, 22] on div "Download" at bounding box center [1081, 24] width 67 height 16
click at [1249, 332] on section "Recipe Card Print Download QR Code NEW Fingerling Sweet Potato Servings 1.0 tot…" at bounding box center [704, 607] width 1141 height 1215
click at [198, 23] on section "Recipe Card Print Download QR Code NEW Fingerling Sweet Potato Servings 1.0 tot…" at bounding box center [704, 607] width 1141 height 1215
click at [203, 22] on icon at bounding box center [207, 26] width 16 height 8
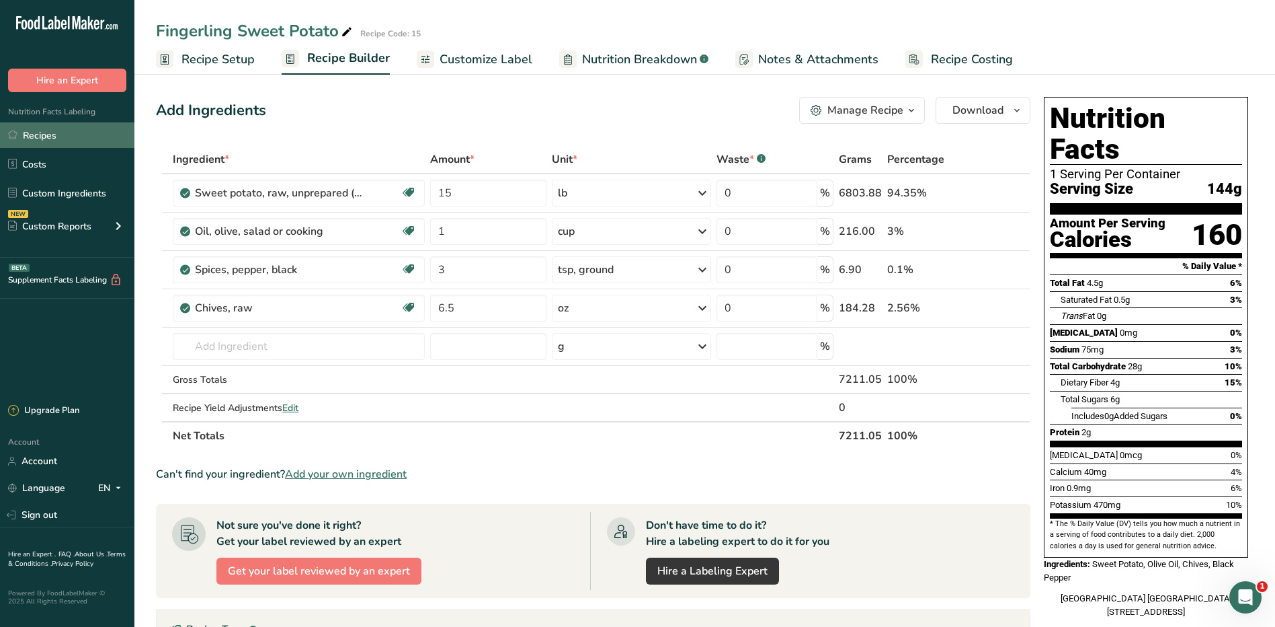
click at [46, 134] on link "Recipes" at bounding box center [67, 135] width 134 height 26
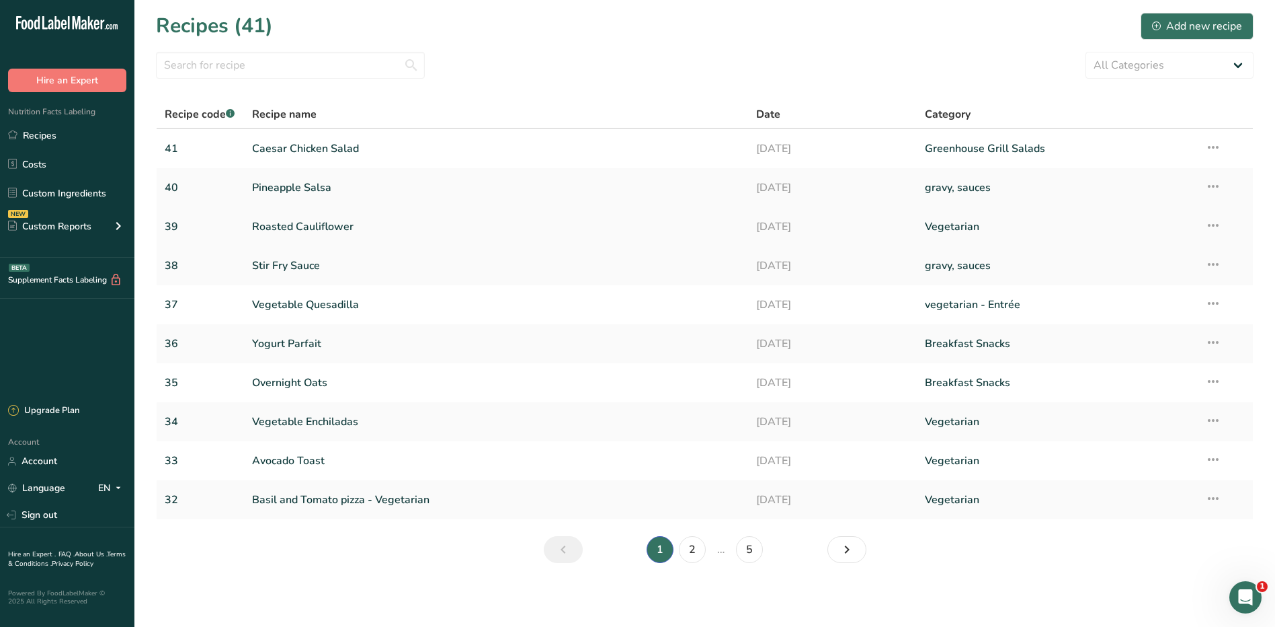
click at [311, 227] on link "Roasted Cauliflower" at bounding box center [496, 226] width 489 height 28
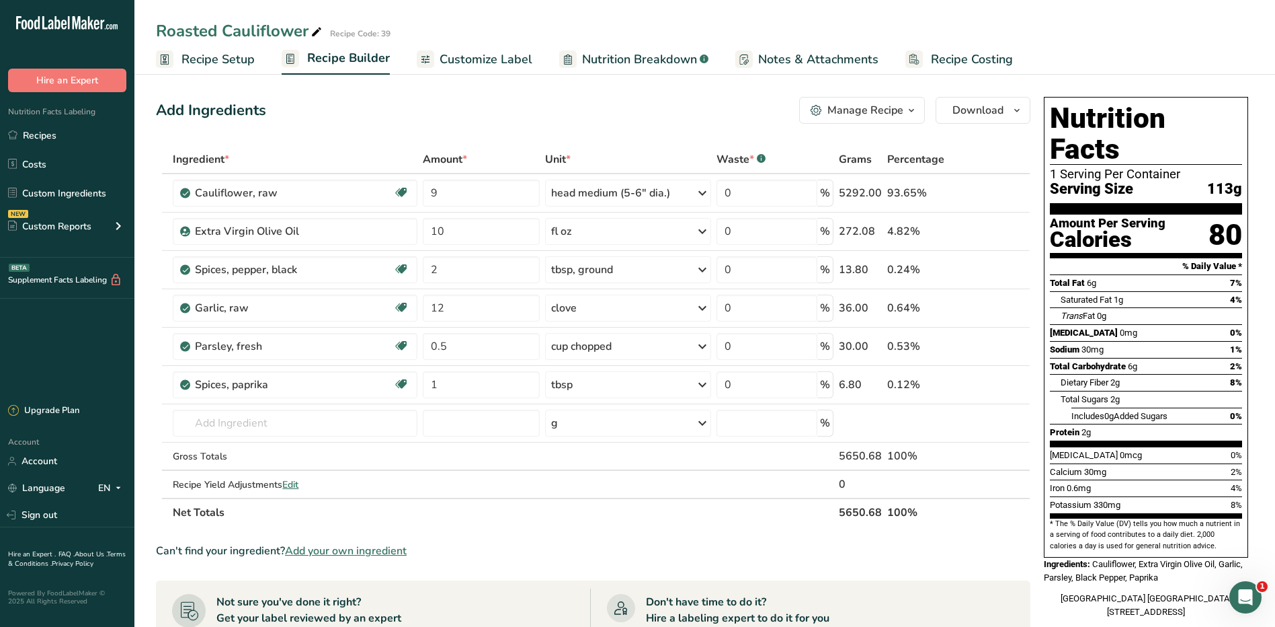
click at [898, 104] on div "Manage Recipe" at bounding box center [866, 110] width 76 height 16
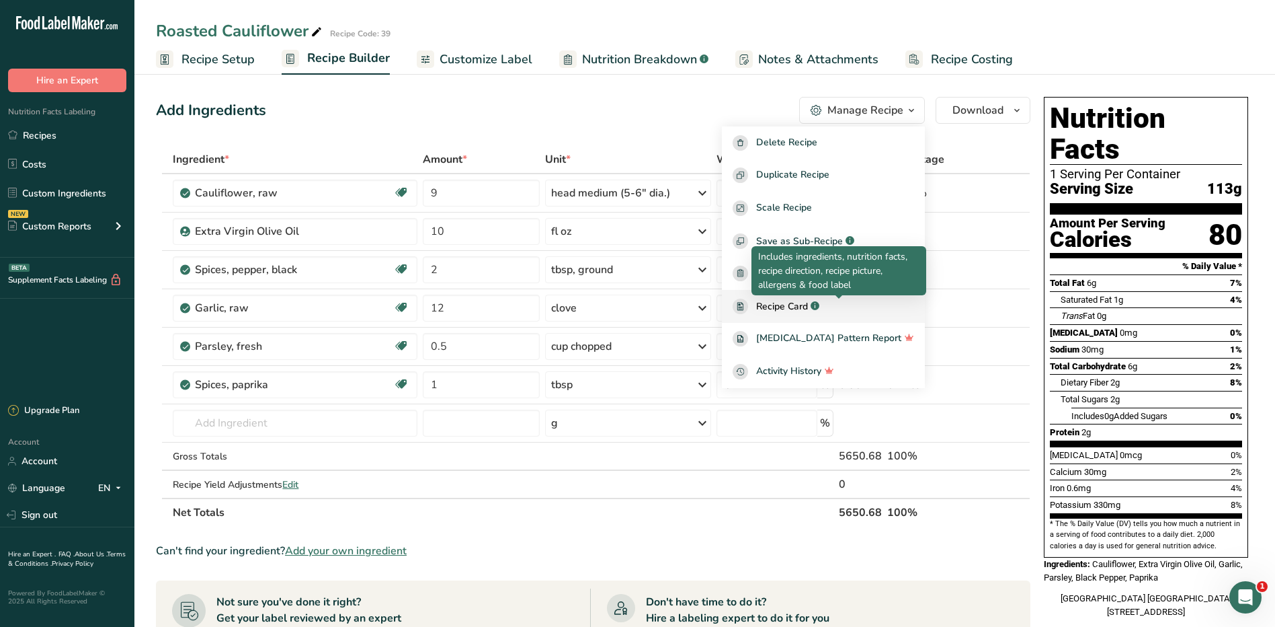
click at [808, 309] on span "Recipe Card" at bounding box center [782, 306] width 52 height 14
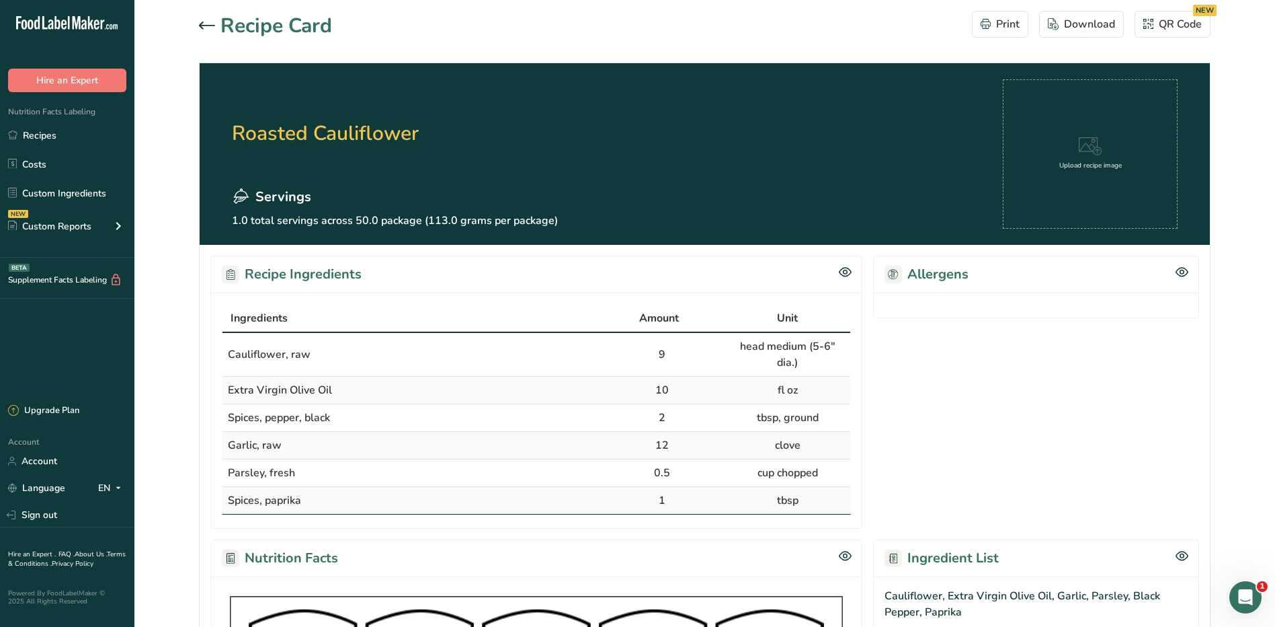
click at [1097, 147] on icon at bounding box center [1091, 146] width 24 height 19
click at [1085, 29] on div "Download" at bounding box center [1081, 24] width 67 height 16
click at [569, 23] on div "Recipe Card Print Download QR Code NEW" at bounding box center [705, 26] width 1012 height 30
click at [211, 23] on icon at bounding box center [207, 26] width 16 height 8
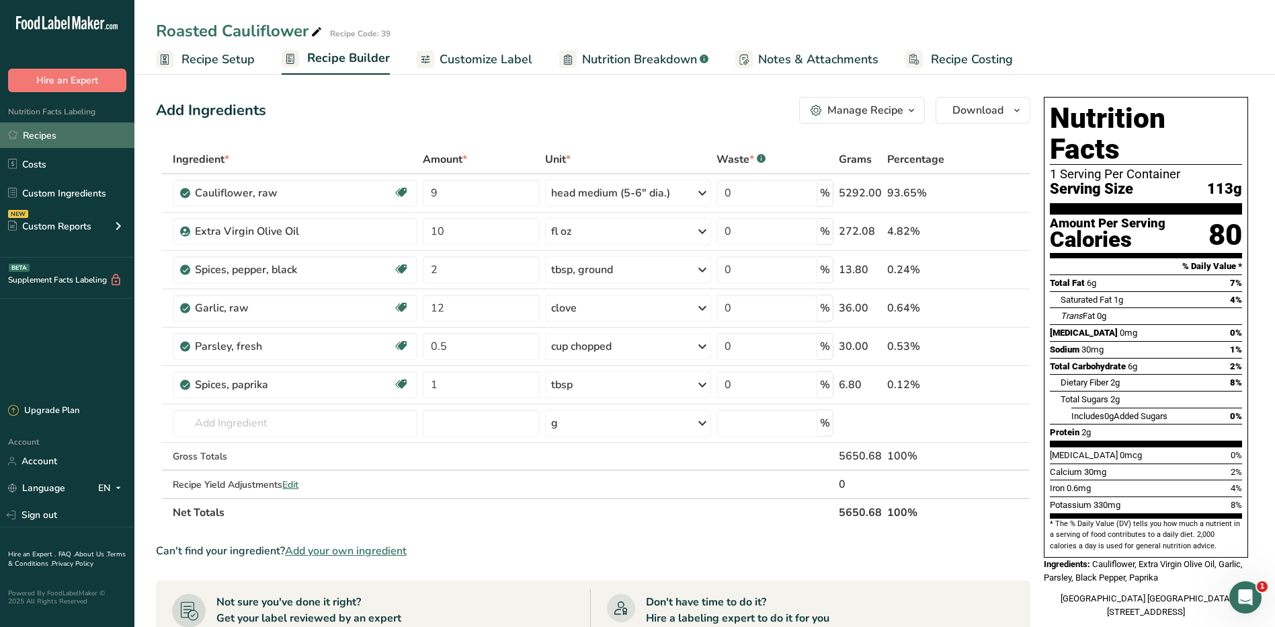
click at [62, 136] on link "Recipes" at bounding box center [67, 135] width 134 height 26
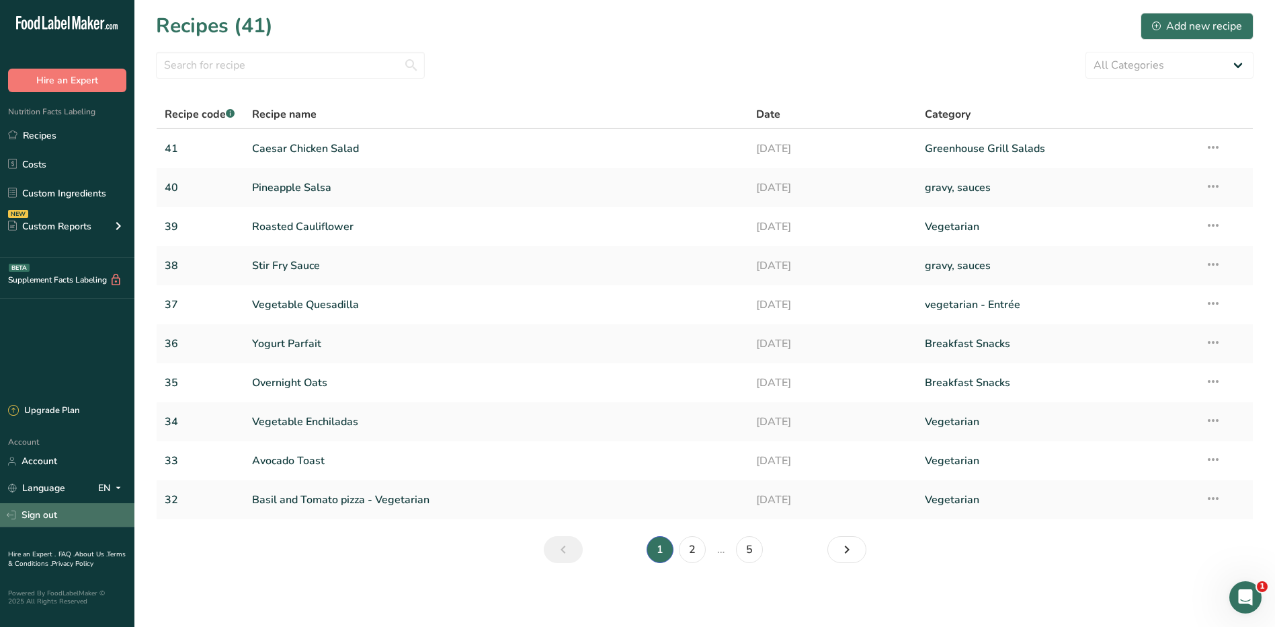
click at [35, 513] on link "Sign out" at bounding box center [67, 515] width 134 height 24
